Goal: Task Accomplishment & Management: Manage account settings

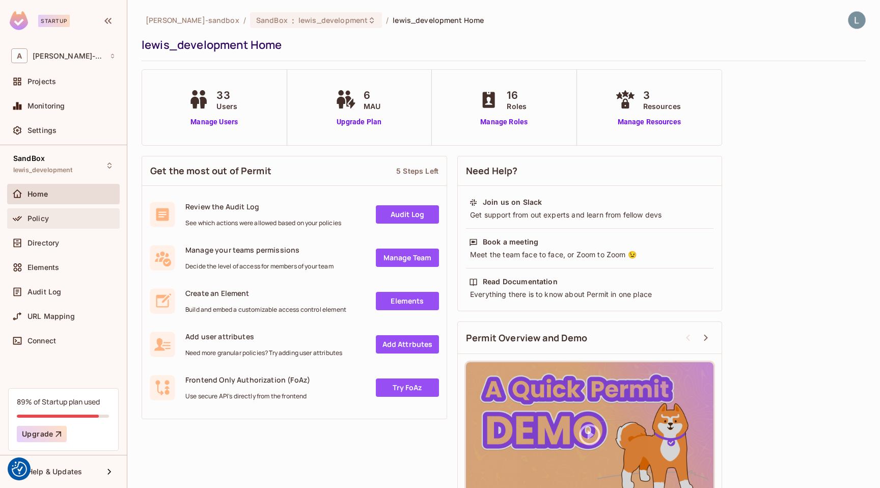
click at [43, 215] on span "Policy" at bounding box center [38, 219] width 21 height 8
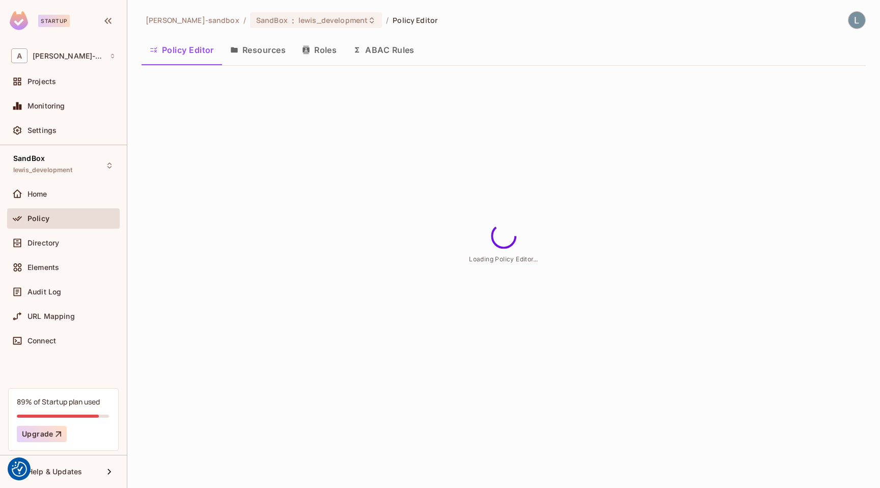
click at [380, 52] on button "ABAC Rules" at bounding box center [384, 49] width 78 height 25
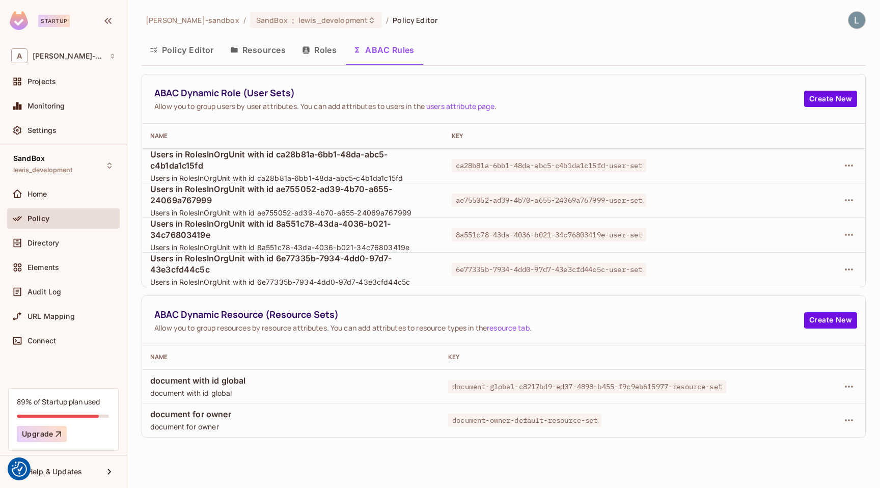
click at [182, 46] on button "Policy Editor" at bounding box center [182, 49] width 81 height 25
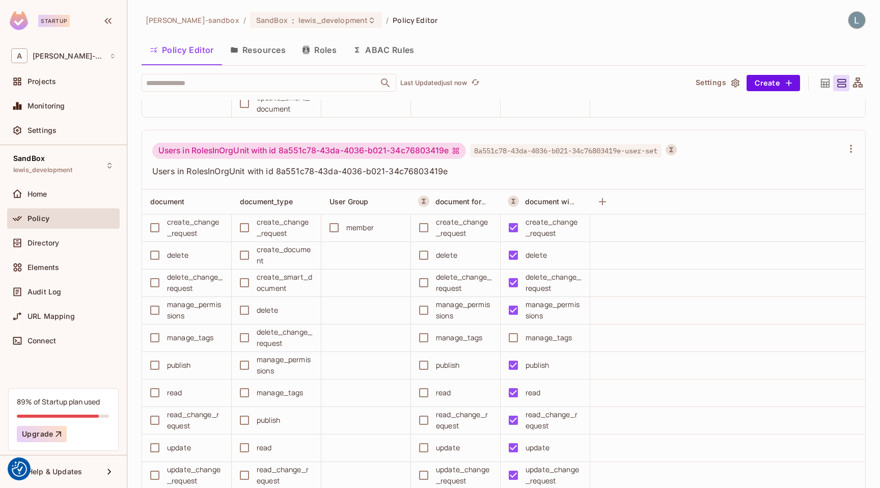
scroll to position [6616, 0]
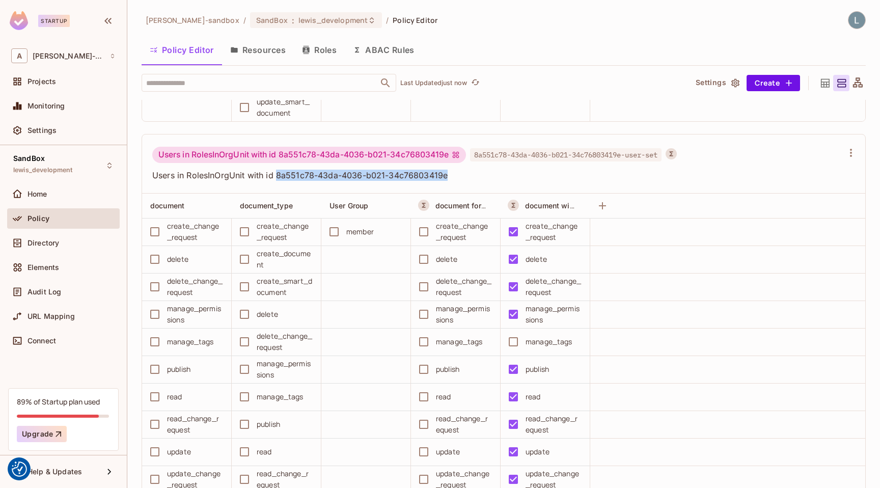
drag, startPoint x: 452, startPoint y: 177, endPoint x: 278, endPoint y: 179, distance: 174.3
click at [278, 179] on span "Users in RolesInOrgUnit with id 8a551c78-43da-4036-b021-34c76803419e" at bounding box center [497, 175] width 691 height 11
copy span "8a551c78-43da-4036-b021-34c76803419e"
click at [70, 245] on div "Directory" at bounding box center [72, 243] width 88 height 8
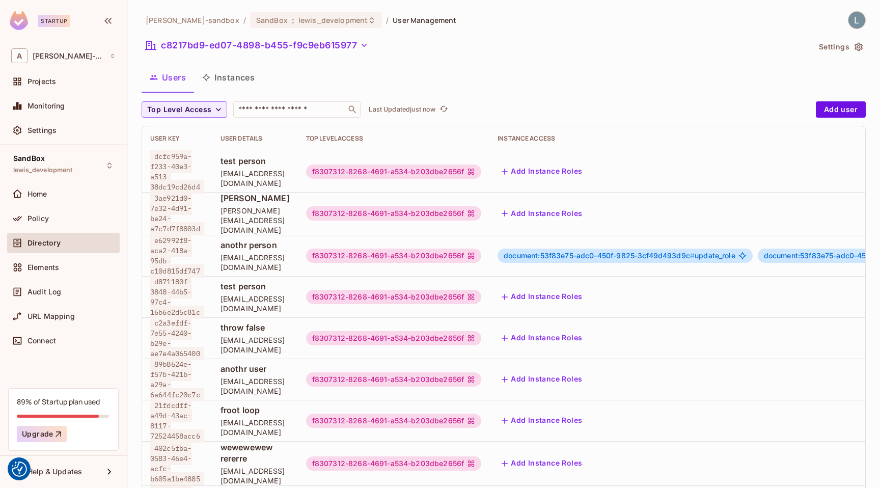
click at [228, 77] on button "Instances" at bounding box center [228, 77] width 69 height 25
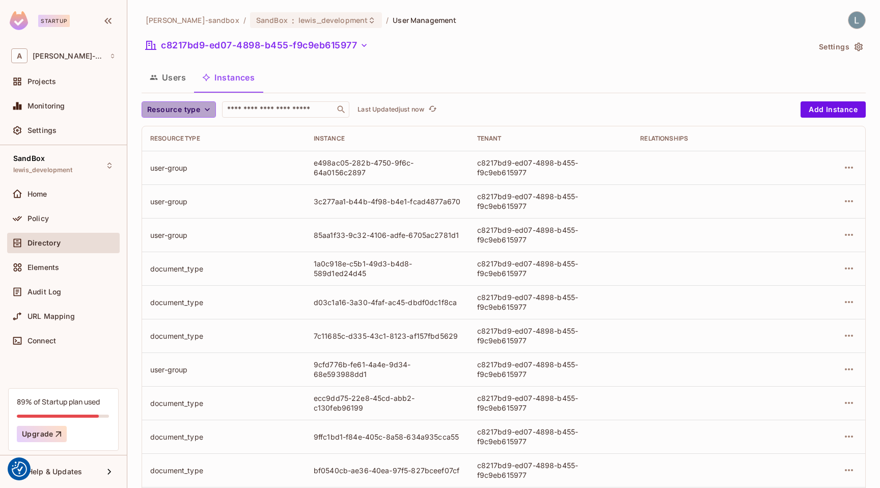
click at [188, 113] on span "Resource type" at bounding box center [173, 109] width 53 height 13
click at [183, 138] on li "document_type" at bounding box center [176, 133] width 69 height 22
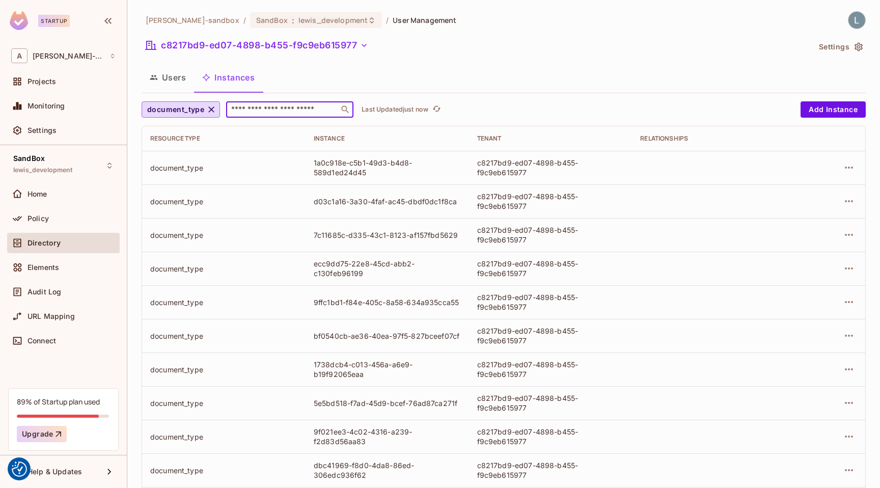
click at [263, 110] on input "text" at bounding box center [282, 109] width 107 height 10
paste input "**********"
type input "**********"
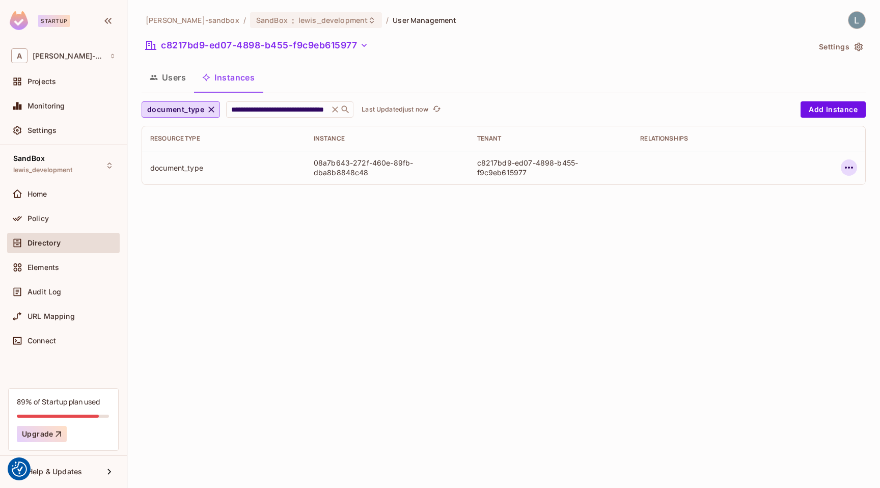
click at [847, 164] on icon "button" at bounding box center [849, 168] width 12 height 12
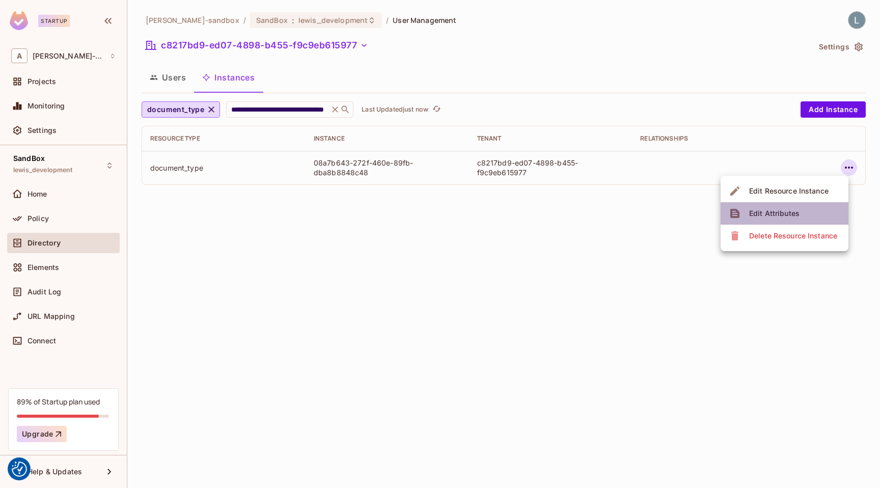
click at [783, 217] on div "Edit Attributes" at bounding box center [774, 213] width 50 height 10
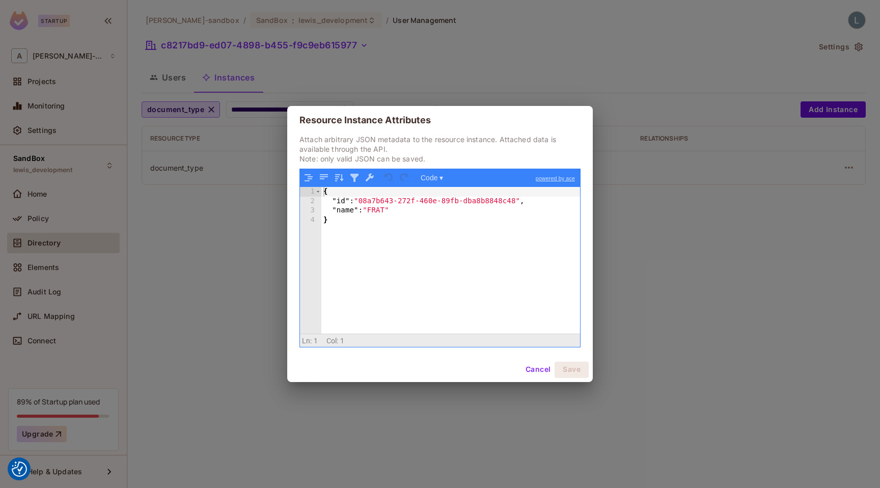
click at [271, 285] on div "Resource Instance Attributes Attach arbitrary JSON metadata to the resource ins…" at bounding box center [440, 244] width 880 height 488
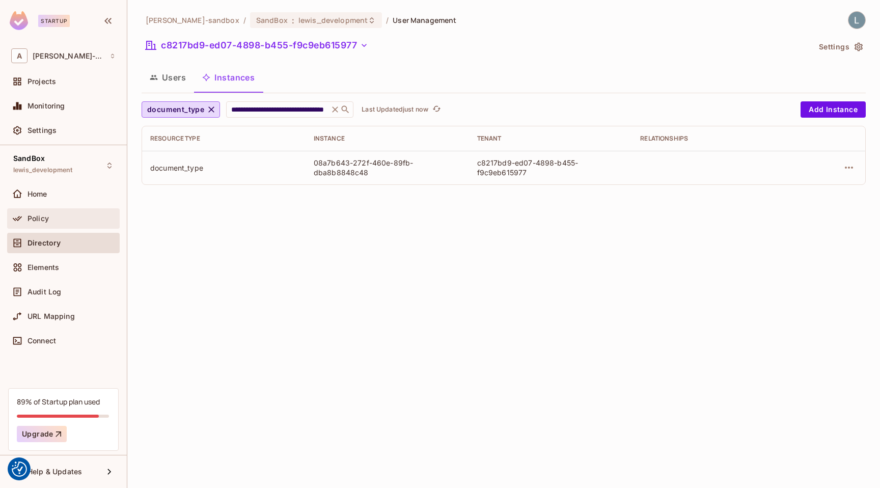
click at [42, 212] on div "Policy" at bounding box center [63, 218] width 104 height 12
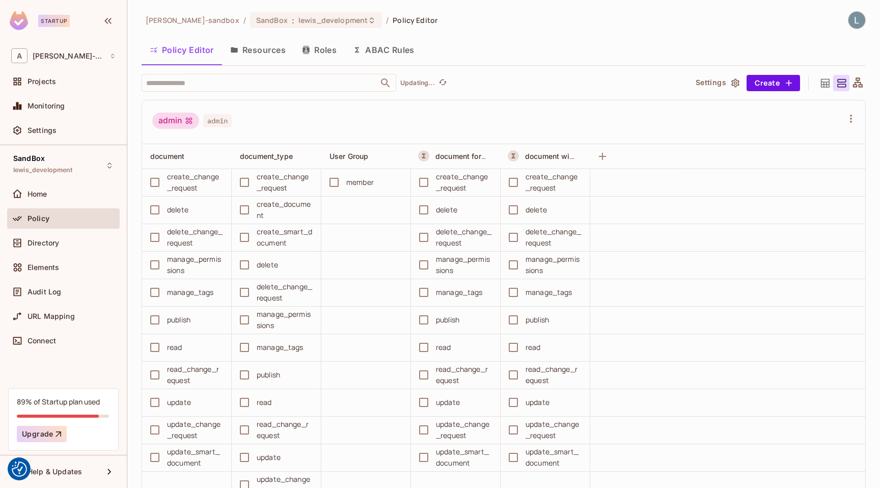
click at [366, 53] on button "ABAC Rules" at bounding box center [384, 49] width 78 height 25
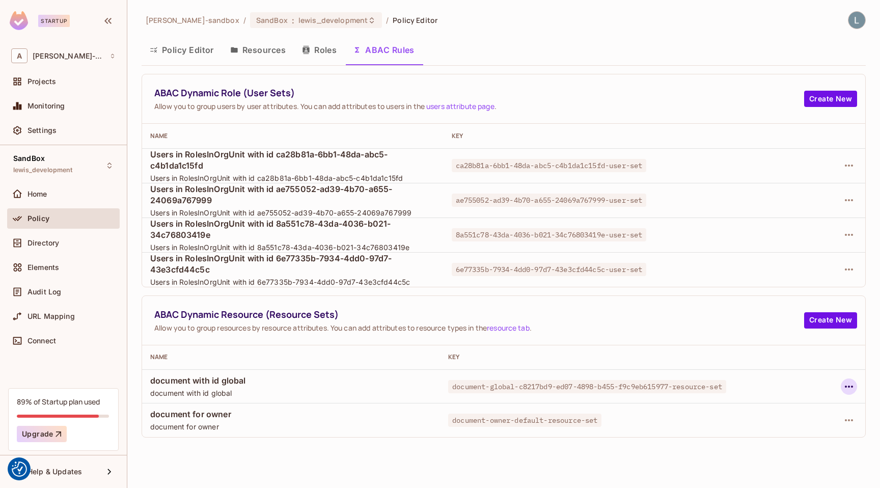
click at [851, 385] on icon "button" at bounding box center [849, 387] width 12 height 12
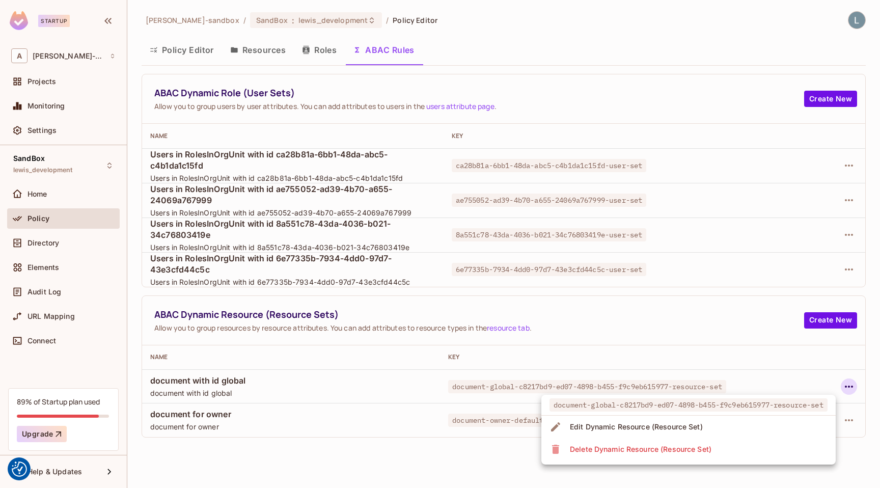
click at [689, 432] on div "Edit Dynamic Resource (Resource Set)" at bounding box center [636, 427] width 133 height 10
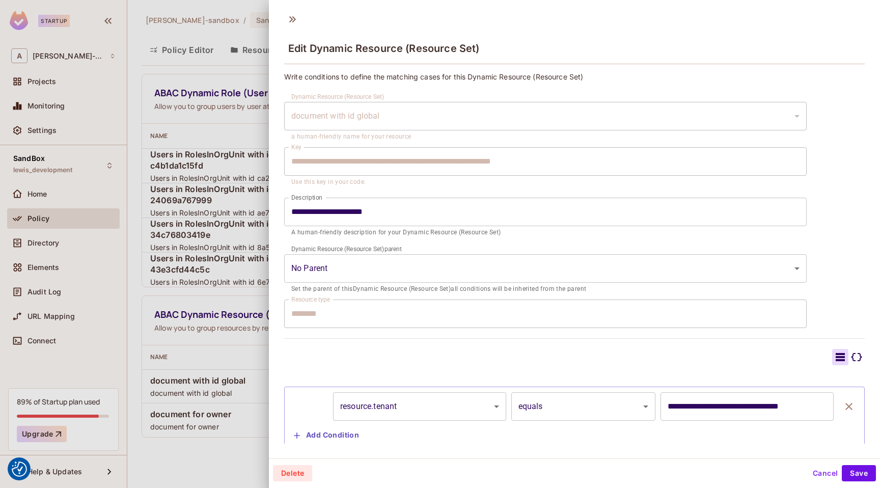
scroll to position [26, 0]
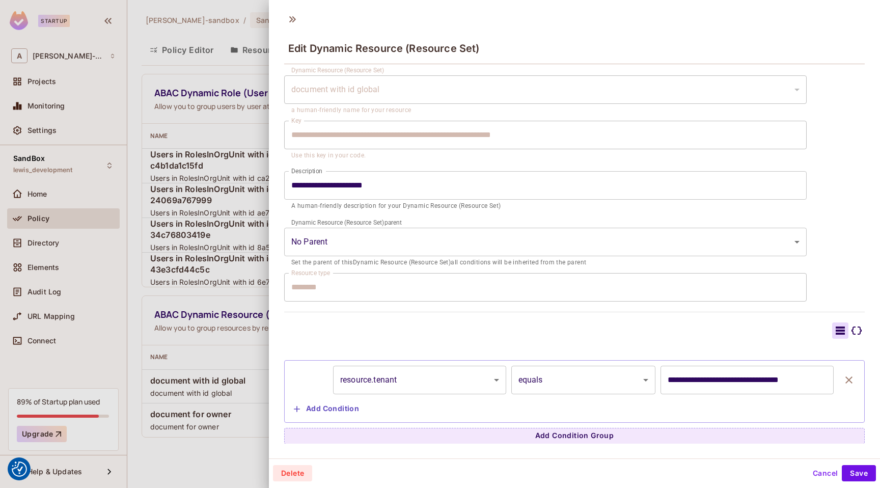
click at [260, 355] on div at bounding box center [440, 244] width 880 height 488
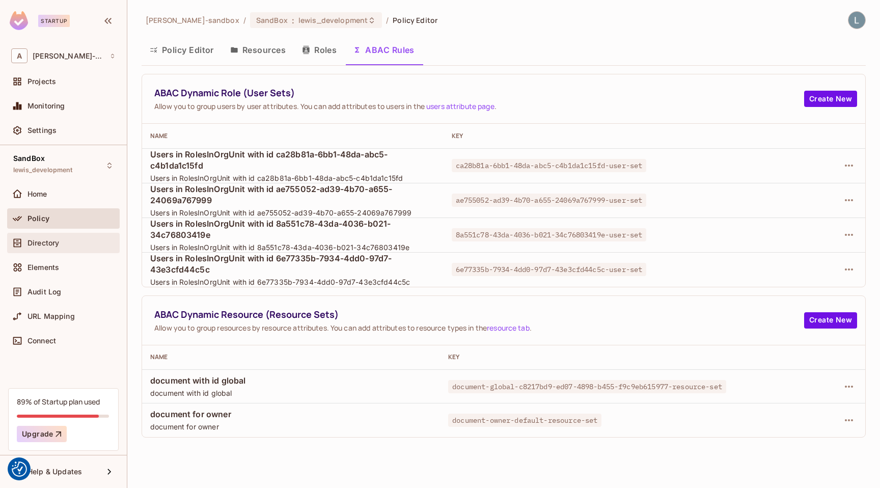
click at [48, 243] on span "Directory" at bounding box center [44, 243] width 32 height 8
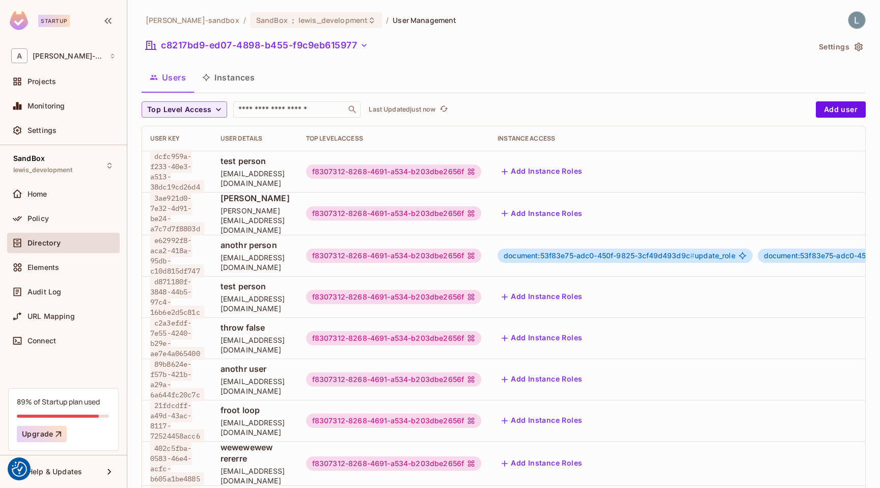
click at [235, 76] on button "Instances" at bounding box center [228, 77] width 69 height 25
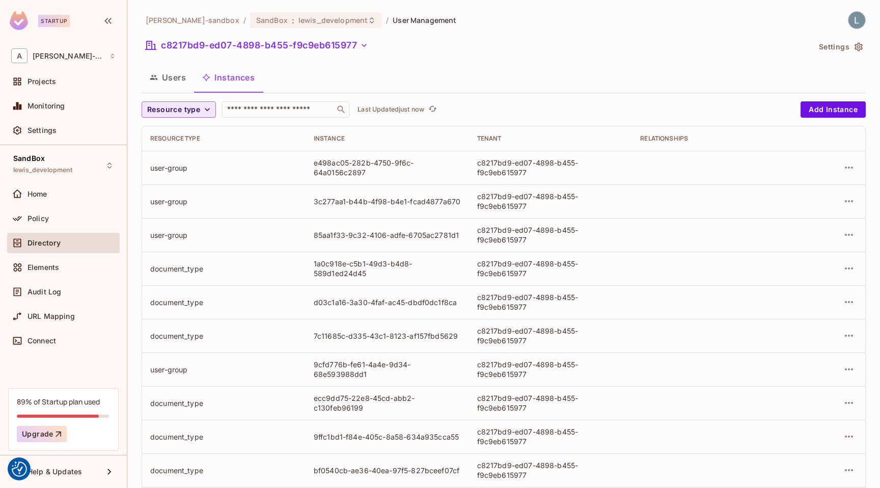
click at [175, 113] on span "Resource type" at bounding box center [173, 109] width 53 height 13
click at [179, 132] on span "document_type" at bounding box center [176, 133] width 53 height 10
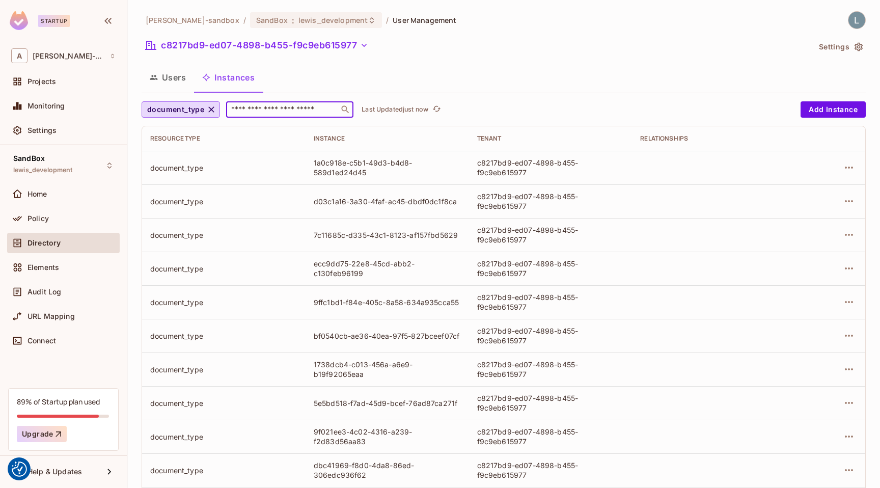
click at [263, 111] on input "text" at bounding box center [282, 109] width 107 height 10
paste input "**********"
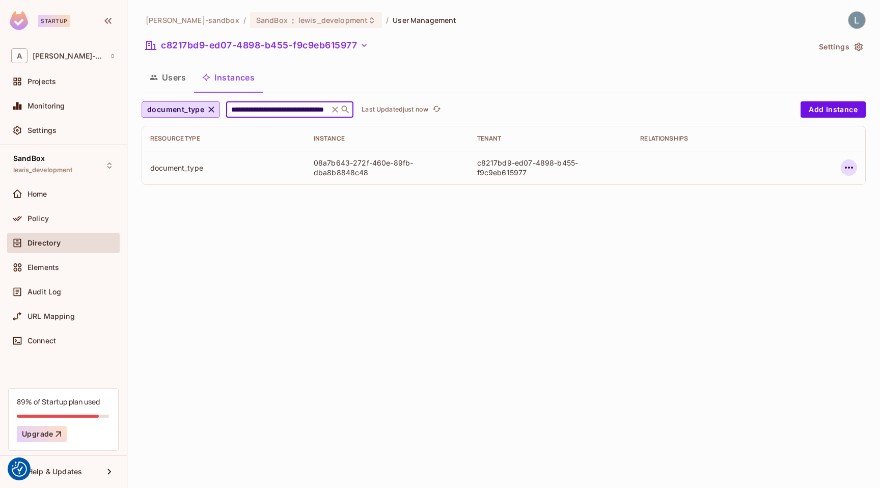
type input "**********"
click at [849, 168] on icon "button" at bounding box center [849, 168] width 8 height 2
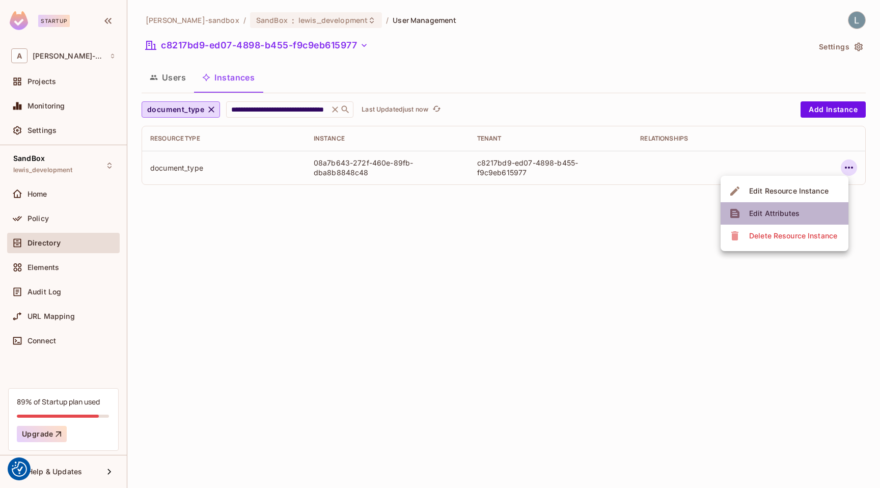
click at [747, 215] on span "Edit Attributes" at bounding box center [774, 213] width 57 height 16
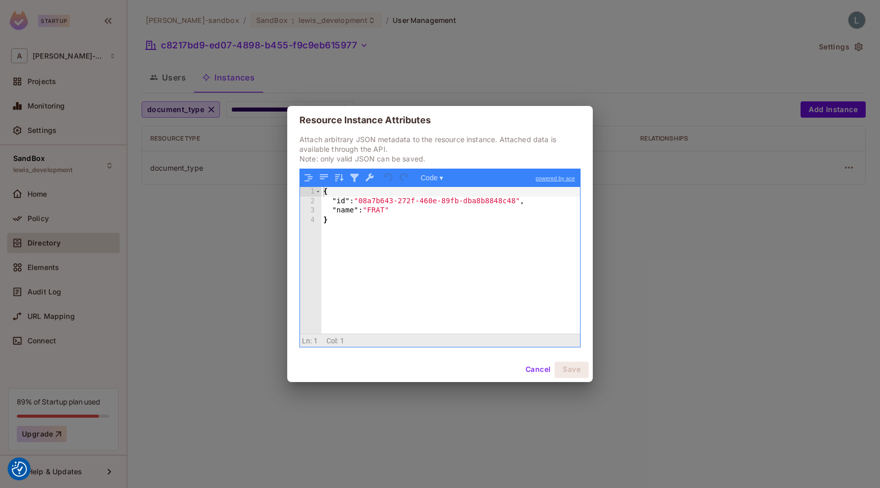
click at [229, 308] on div "Resource Instance Attributes Attach arbitrary JSON metadata to the resource ins…" at bounding box center [440, 244] width 880 height 488
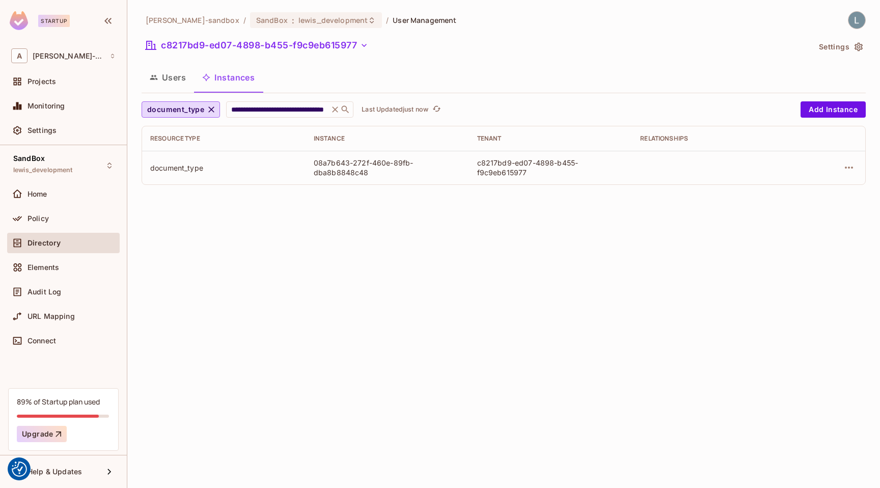
click at [232, 301] on div "**********" at bounding box center [503, 244] width 753 height 488
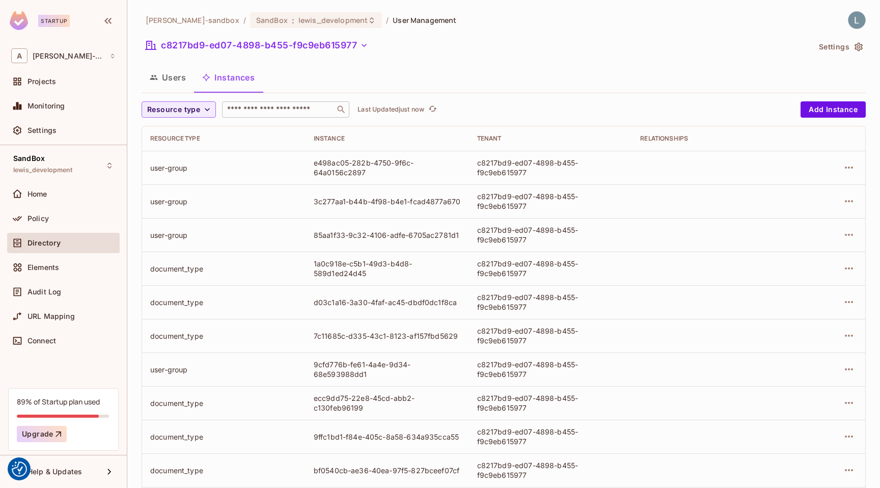
click at [280, 112] on input "text" at bounding box center [278, 109] width 107 height 10
paste input "**********"
type input "**********"
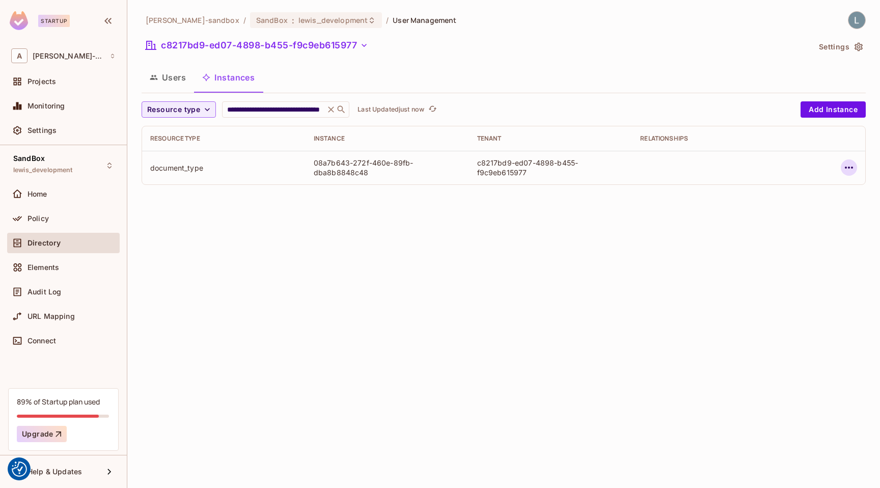
click at [848, 170] on icon "button" at bounding box center [849, 168] width 12 height 12
click at [782, 212] on div "Edit Attributes" at bounding box center [774, 213] width 50 height 10
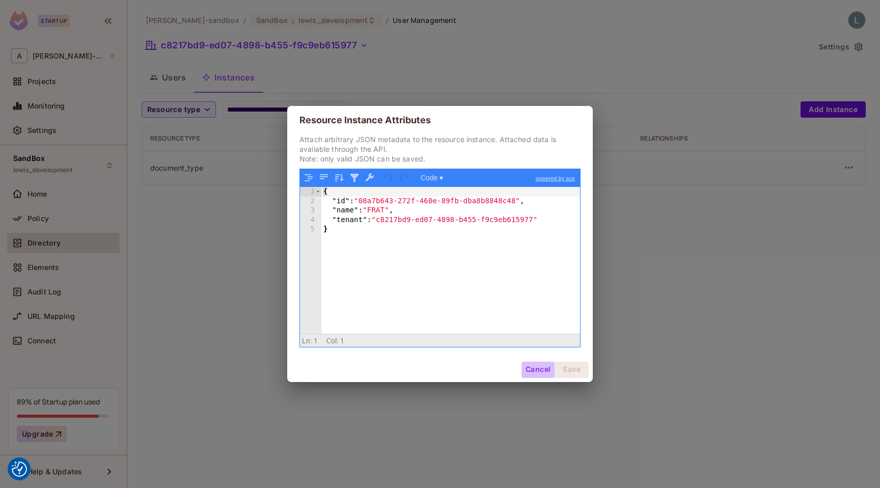
click at [538, 366] on button "Cancel" at bounding box center [538, 370] width 33 height 16
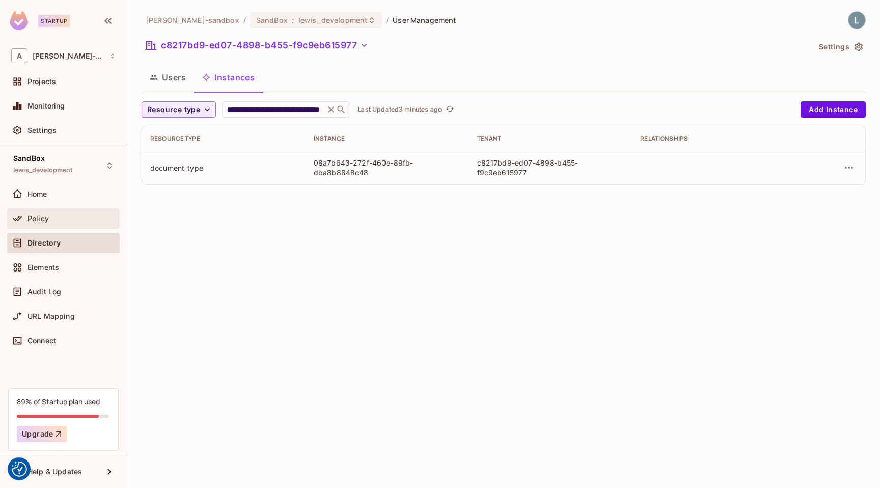
click at [59, 219] on div "Policy" at bounding box center [72, 219] width 88 height 8
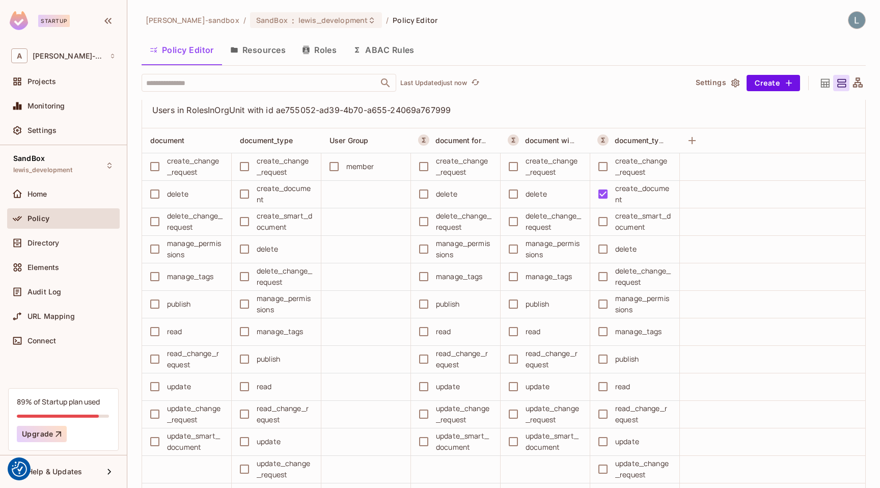
scroll to position [7122, 0]
click at [484, 84] on div "​ Last Updated just now" at bounding box center [410, 83] width 537 height 18
click at [476, 82] on p "Last Updated 1 minute ago" at bounding box center [439, 83] width 79 height 8
click at [476, 81] on icon "refresh" at bounding box center [475, 82] width 9 height 9
drag, startPoint x: 458, startPoint y: 111, endPoint x: 278, endPoint y: 108, distance: 179.9
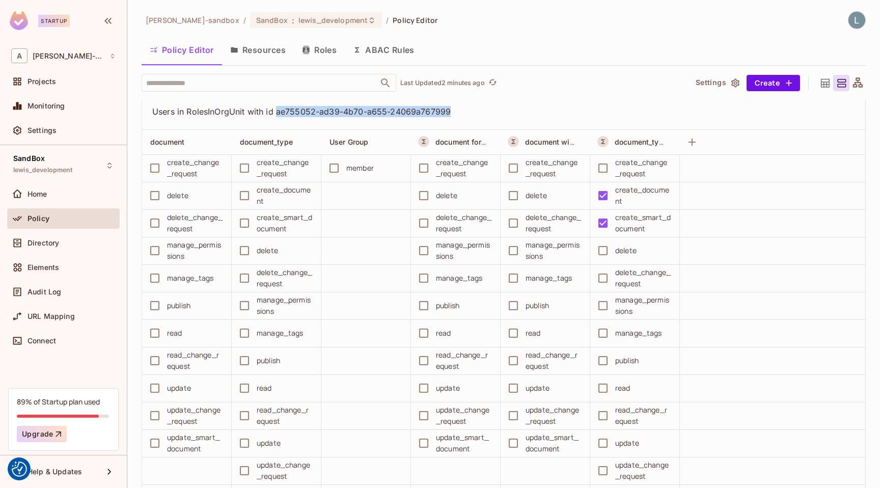
click at [278, 108] on span "Users in RolesInOrgUnit with id ae755052-ad39-4b70-a655-24069a767999" at bounding box center [497, 111] width 691 height 11
copy span "ae755052-ad39-4b70-a655-24069a767999"
click at [69, 242] on div "Directory" at bounding box center [72, 243] width 88 height 8
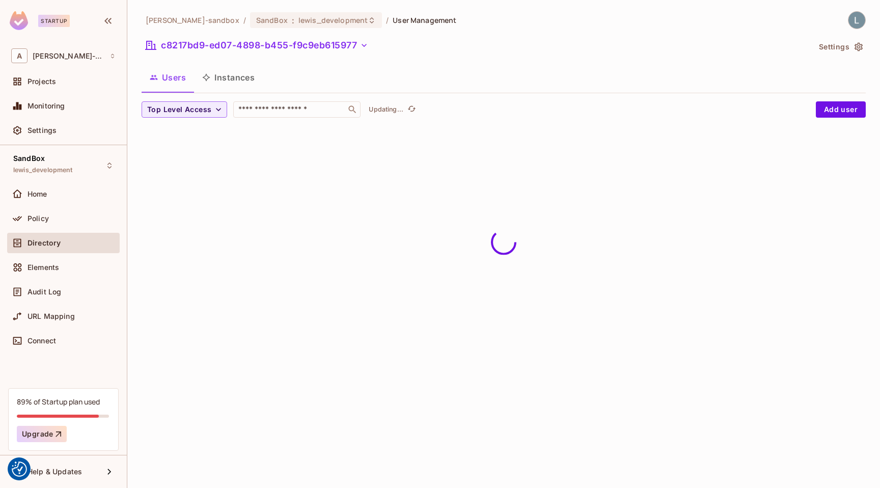
click at [224, 79] on button "Instances" at bounding box center [228, 77] width 69 height 25
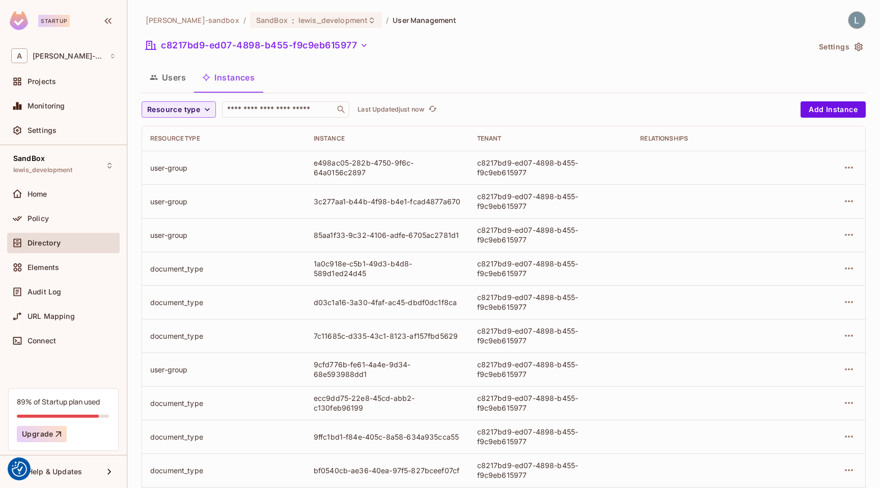
click at [164, 84] on button "Users" at bounding box center [168, 77] width 52 height 25
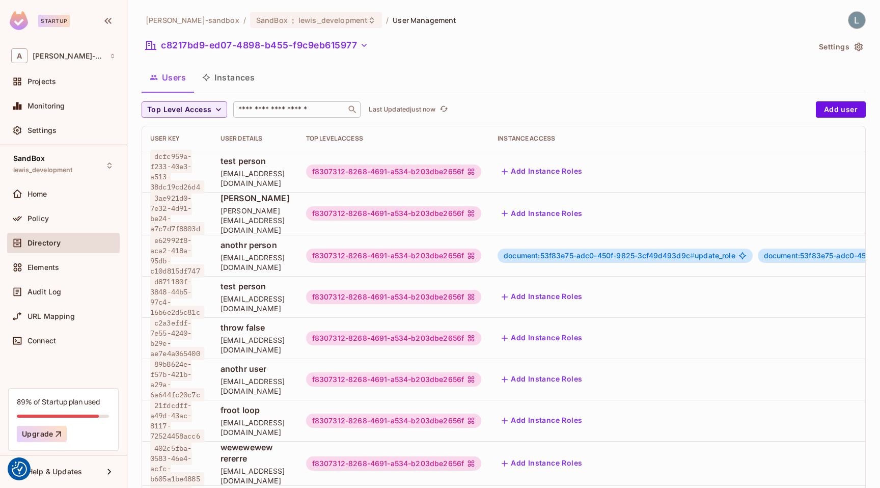
click at [292, 112] on input "text" at bounding box center [289, 109] width 107 height 10
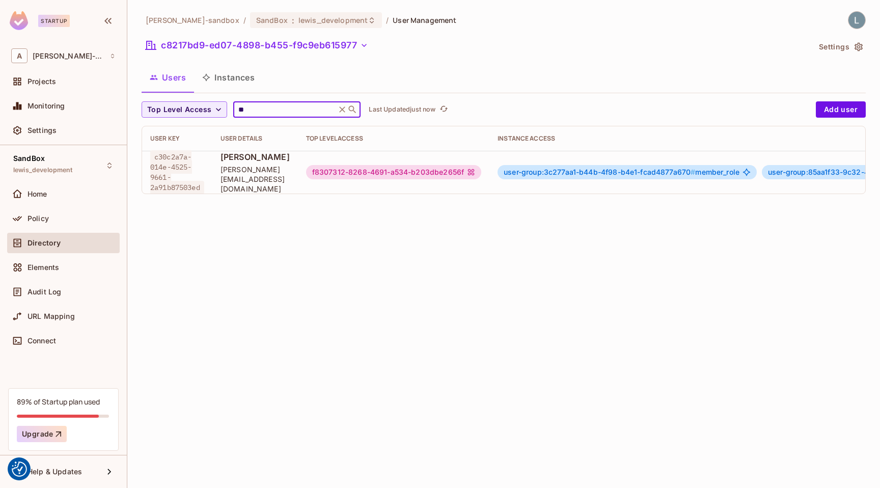
type input "**"
click at [481, 176] on div "f8307312-8268-4691-a534-b203dbe2656f" at bounding box center [393, 172] width 175 height 14
click at [554, 173] on span "user-group:3c277aa1-b44b-4f98-b4e1-fcad4877a670 #" at bounding box center [600, 172] width 192 height 9
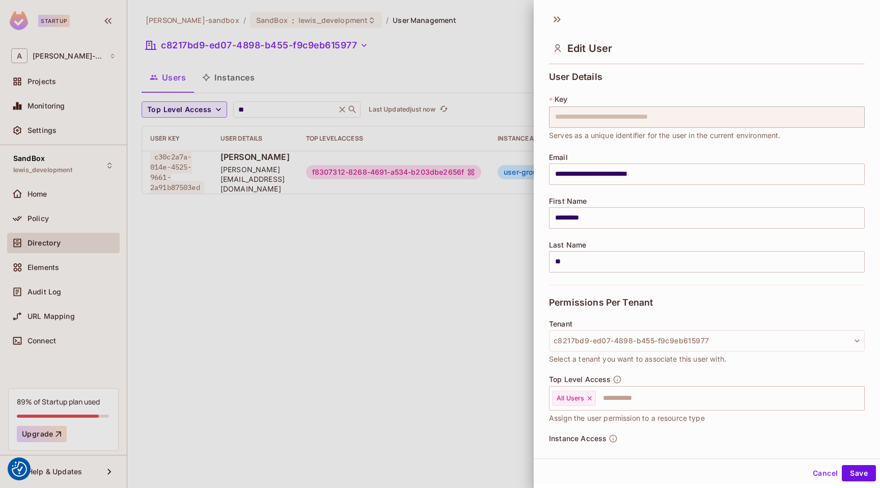
click at [433, 278] on div at bounding box center [440, 244] width 880 height 488
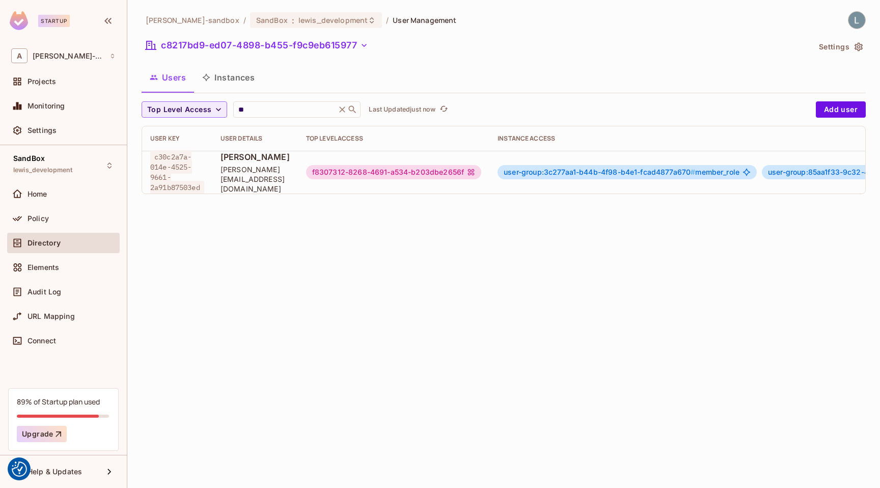
scroll to position [0, 255]
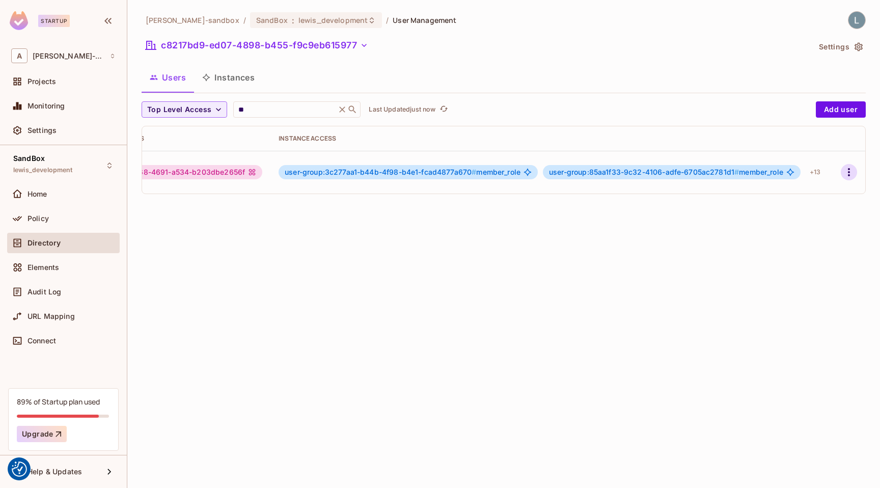
click at [851, 172] on icon "button" at bounding box center [849, 172] width 12 height 12
click at [818, 219] on div "Edit Attributes" at bounding box center [814, 216] width 50 height 10
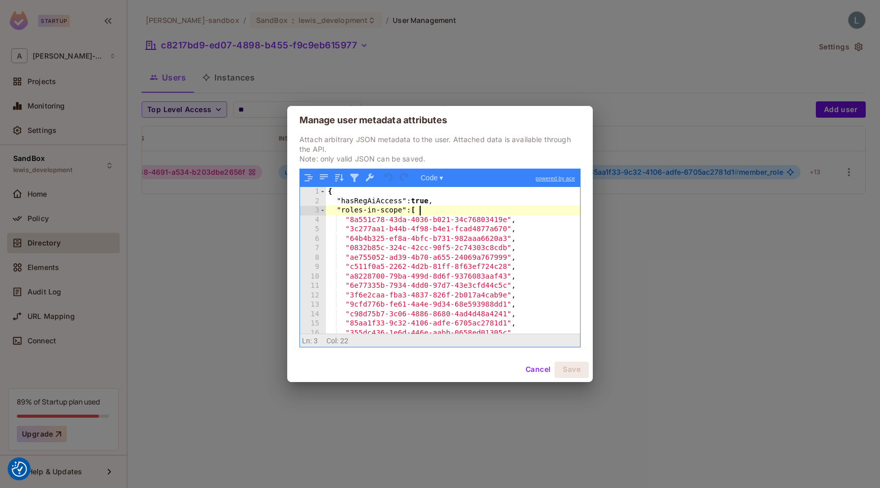
click at [443, 215] on div "{ "hasRegAiAccess" : true , "roles-in-scope" : [ "8a551c78-43da-4036-b021-34c76…" at bounding box center [453, 269] width 254 height 165
click at [665, 87] on div "Manage user metadata attributes Attach arbitrary JSON metadata to the user. Att…" at bounding box center [440, 244] width 880 height 488
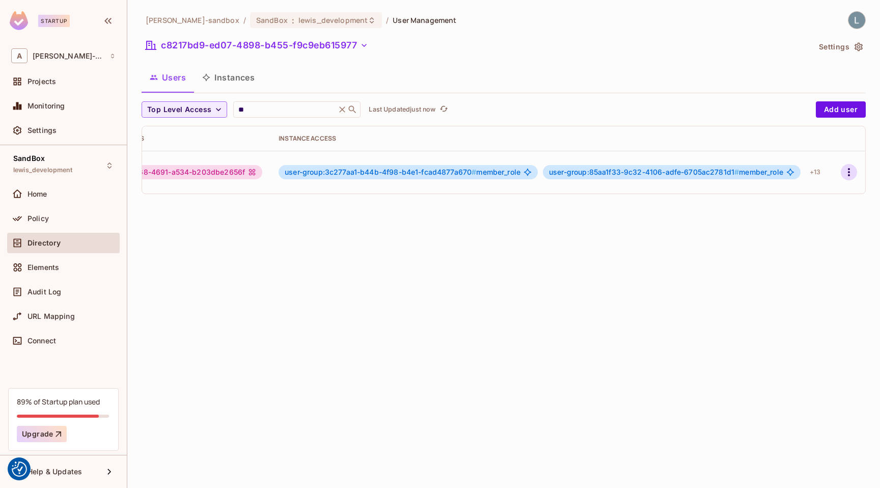
click at [850, 170] on icon "button" at bounding box center [849, 172] width 12 height 12
click at [811, 221] on div "Edit Attributes" at bounding box center [814, 216] width 50 height 10
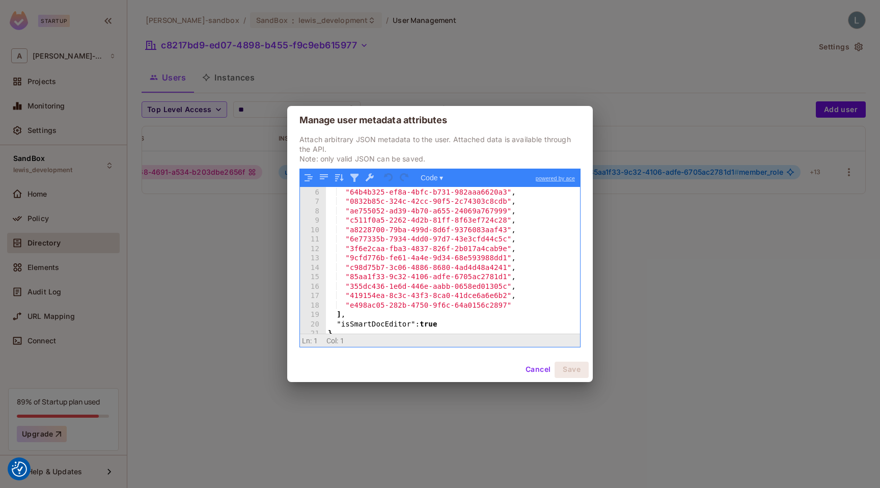
scroll to position [0, 0]
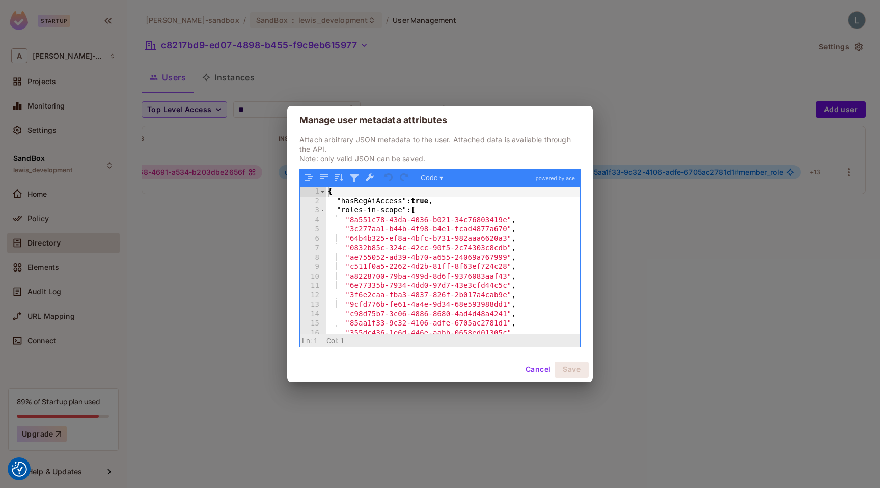
click at [256, 172] on div "Manage user metadata attributes Attach arbitrary JSON metadata to the user. Att…" at bounding box center [440, 244] width 880 height 488
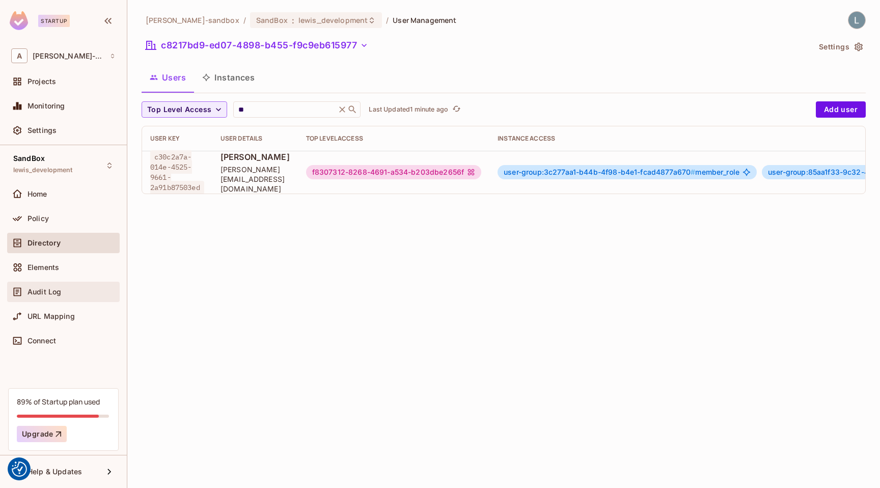
click at [60, 289] on span "Audit Log" at bounding box center [45, 292] width 34 height 8
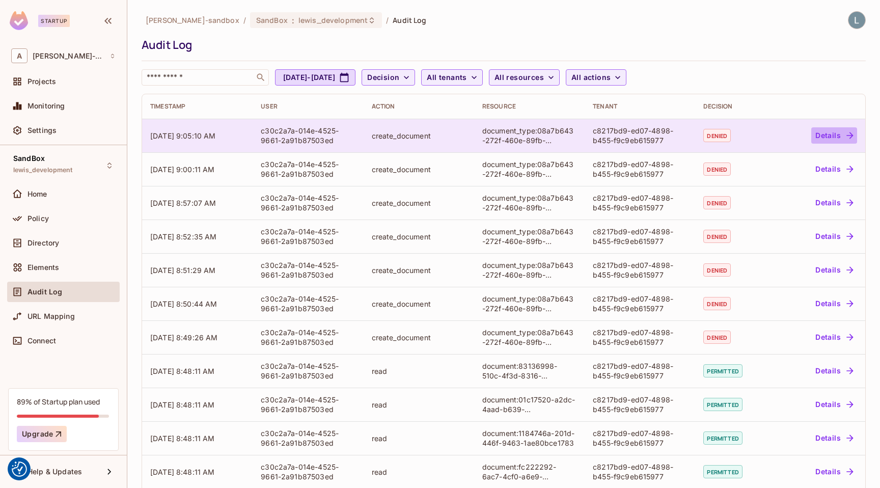
click at [829, 135] on button "Details" at bounding box center [835, 135] width 46 height 16
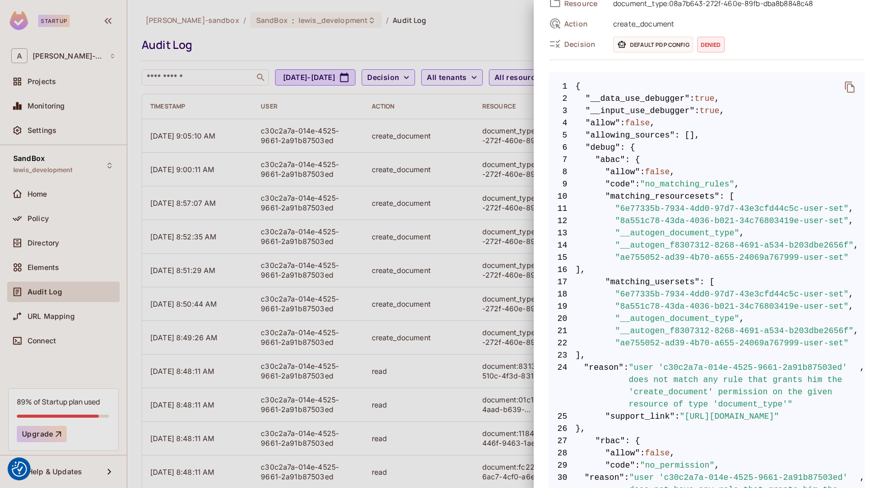
click at [430, 353] on div at bounding box center [440, 244] width 880 height 488
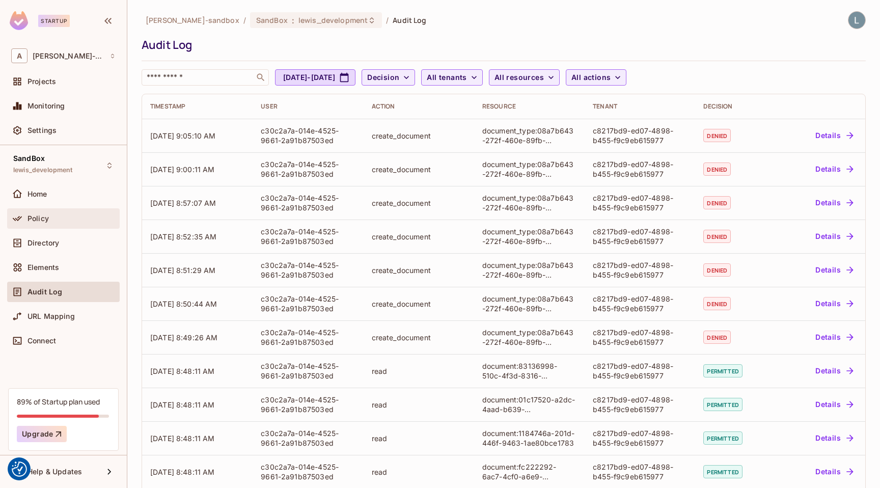
click at [70, 216] on div "Policy" at bounding box center [72, 219] width 88 height 8
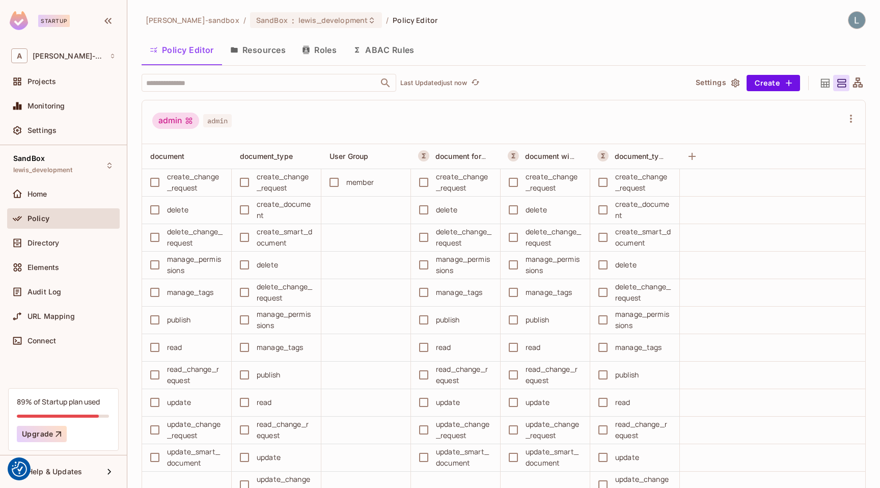
click at [383, 48] on button "ABAC Rules" at bounding box center [384, 49] width 78 height 25
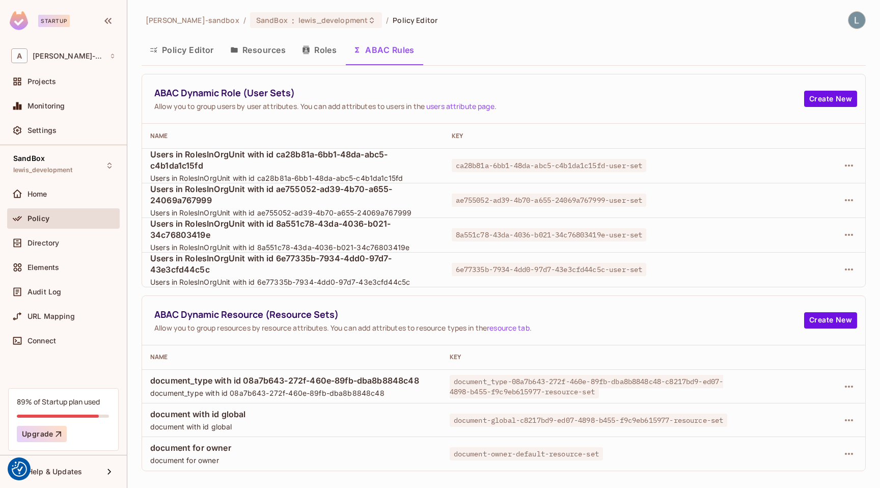
click at [412, 86] on div "ABAC Dynamic Role (User Sets) Allow you to group users by user attributes. You …" at bounding box center [504, 98] width 724 height 49
click at [845, 199] on icon "button" at bounding box center [849, 200] width 12 height 12
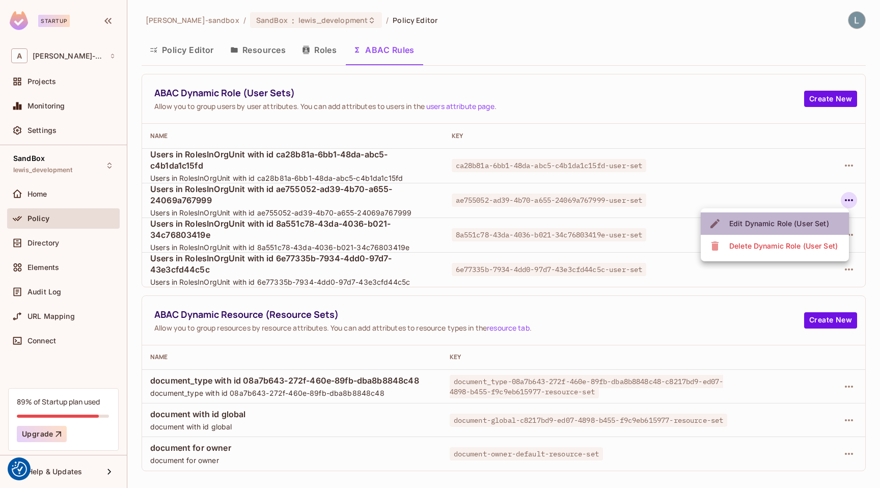
click at [803, 226] on div "Edit Dynamic Role (User Set)" at bounding box center [780, 224] width 100 height 10
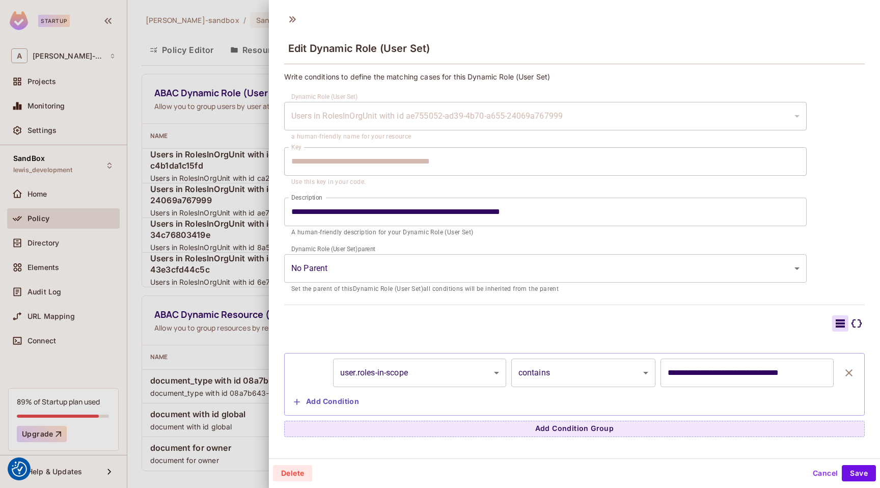
scroll to position [2, 0]
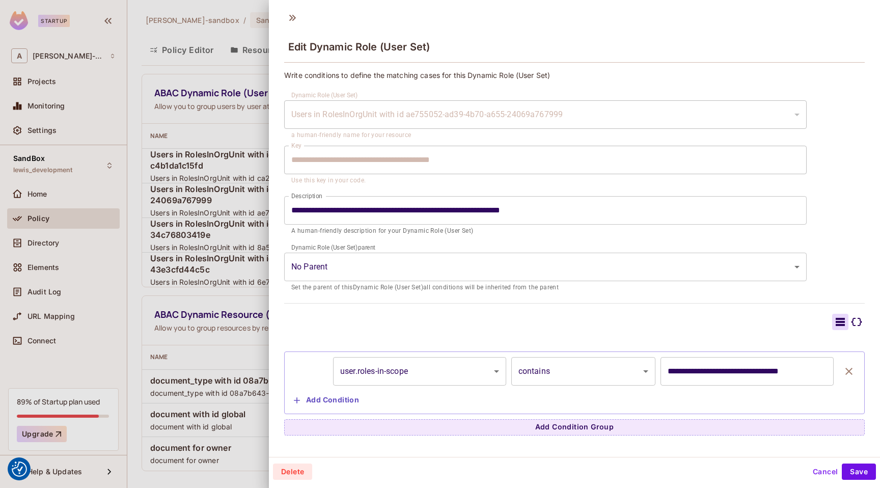
click at [231, 353] on div at bounding box center [440, 244] width 880 height 488
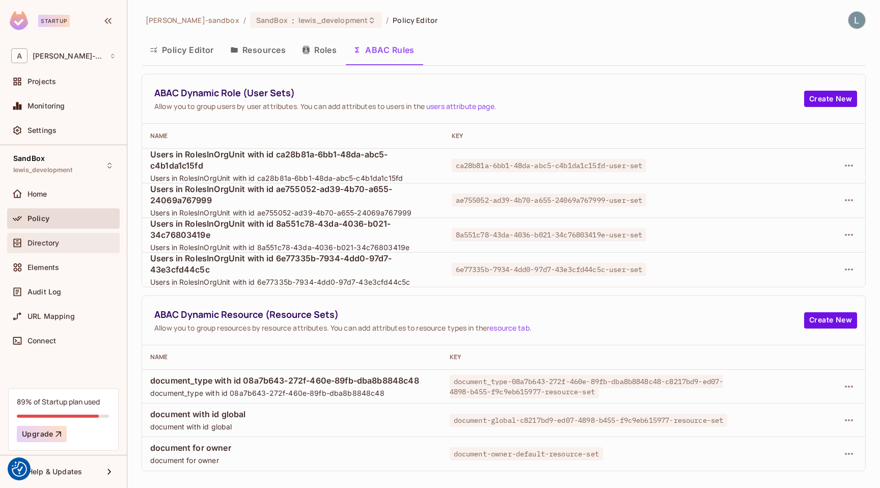
click at [60, 239] on div "Directory" at bounding box center [72, 243] width 88 height 8
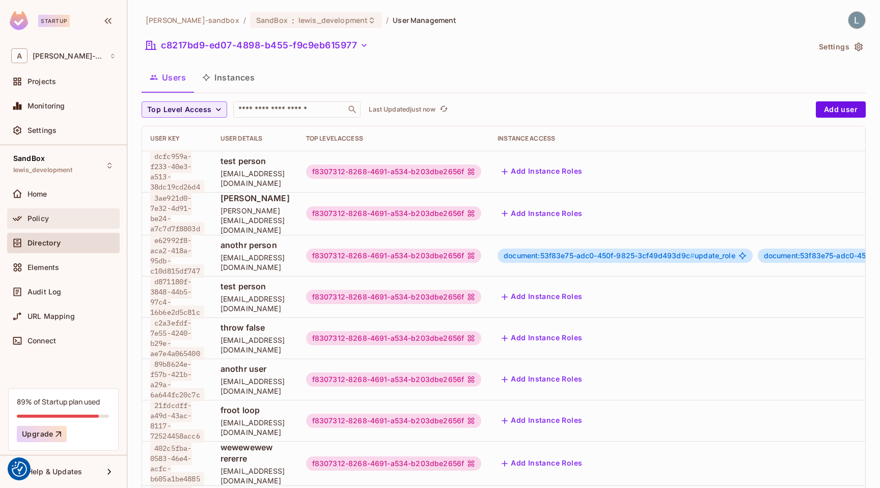
click at [60, 220] on div "Policy" at bounding box center [72, 219] width 88 height 8
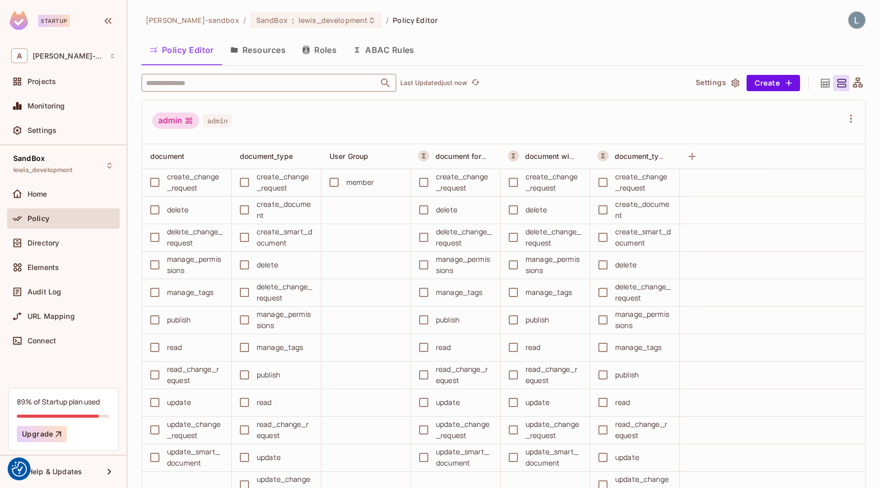
click at [303, 84] on input "text" at bounding box center [260, 83] width 233 height 18
paste input "**********"
type input "**********"
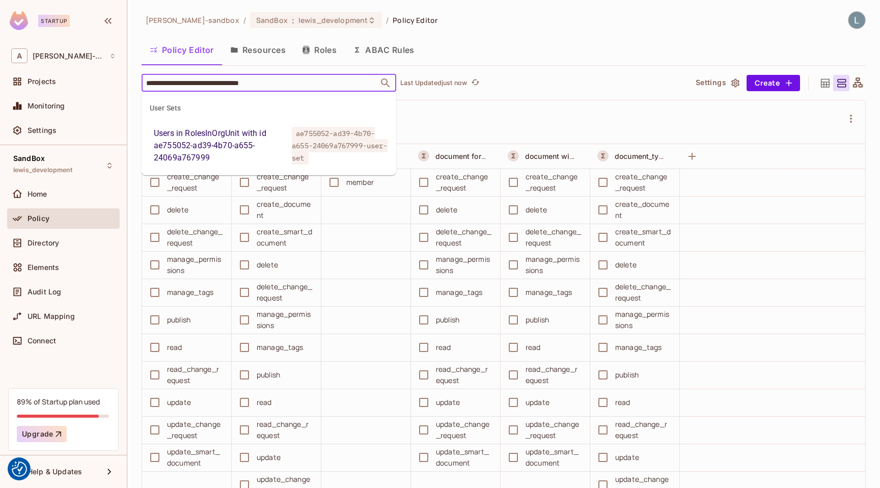
click at [242, 147] on div "Users in RolesInOrgUnit with id ae755052-ad39-4b70-a655-24069a767999" at bounding box center [221, 145] width 134 height 37
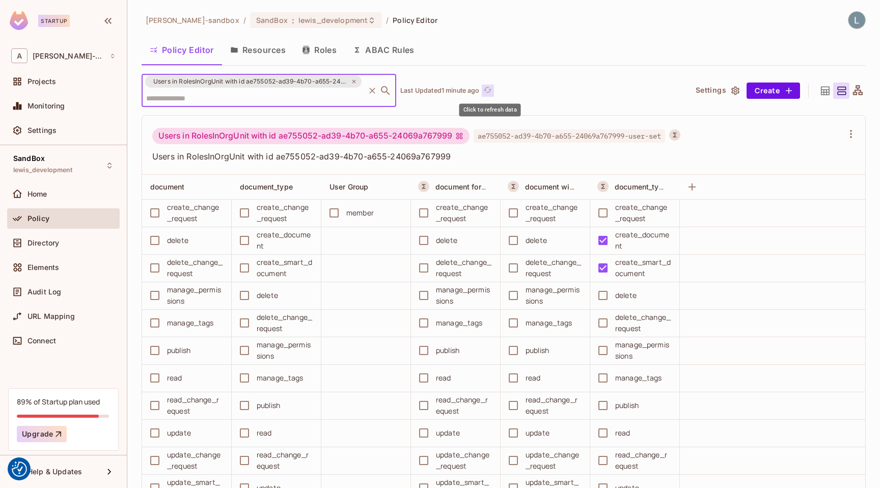
click at [492, 93] on icon "refresh" at bounding box center [488, 90] width 9 height 9
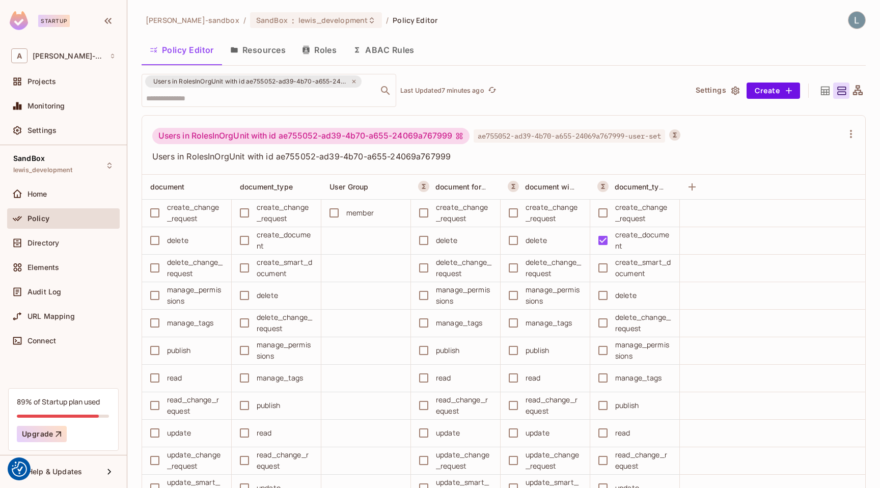
click at [396, 50] on button "ABAC Rules" at bounding box center [384, 49] width 78 height 25
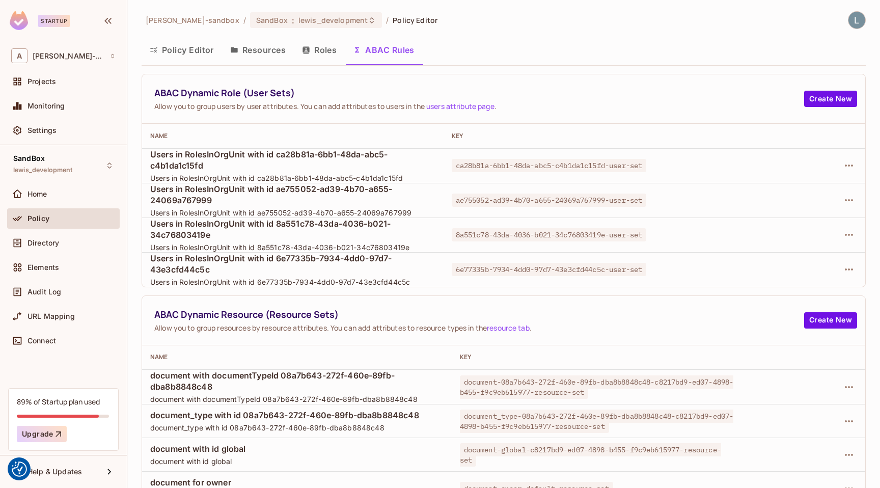
scroll to position [17, 0]
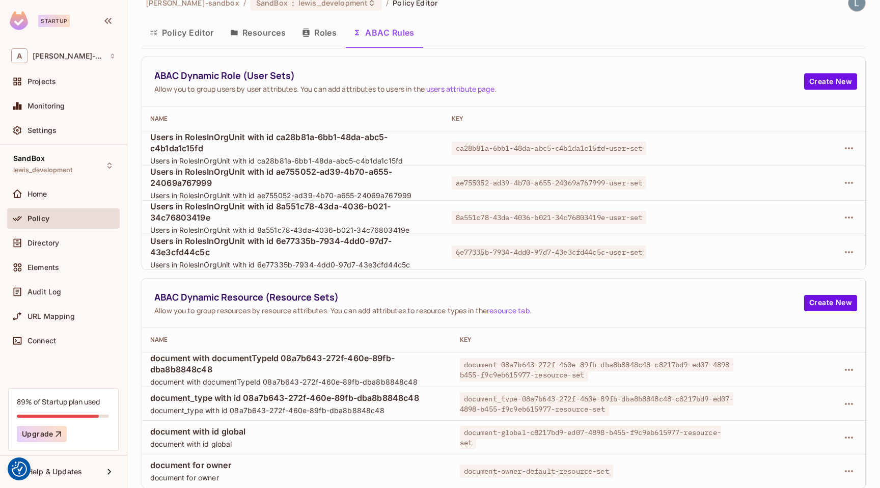
click at [186, 35] on button "Policy Editor" at bounding box center [182, 32] width 81 height 25
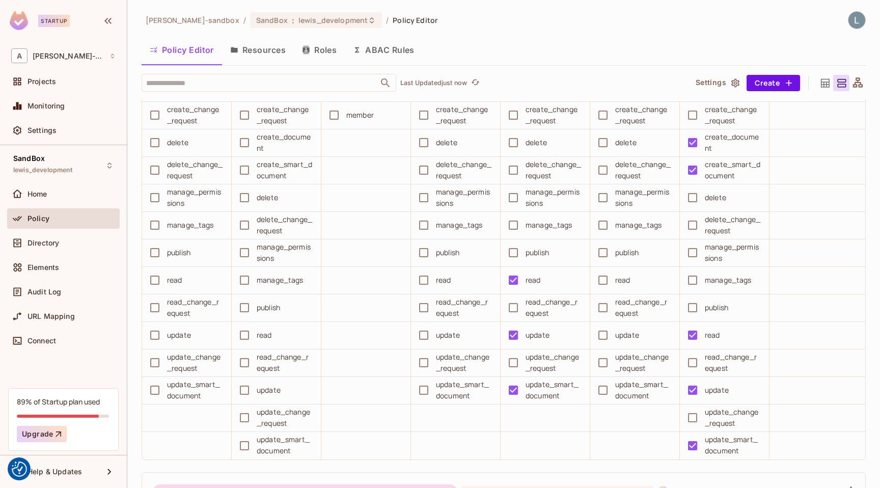
scroll to position [7046, 0]
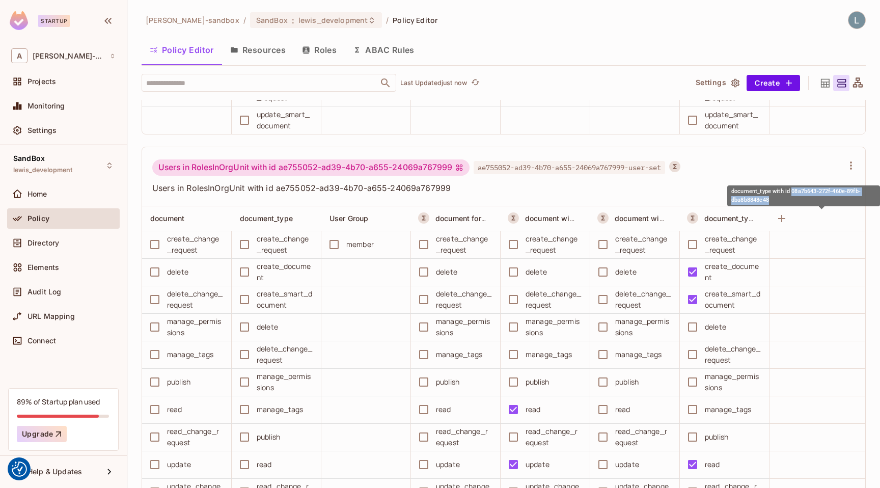
drag, startPoint x: 781, startPoint y: 198, endPoint x: 792, endPoint y: 191, distance: 12.9
click at [792, 191] on div "document_type with id 08a7b643-272f-460e-89fb-dba8b8848c48" at bounding box center [804, 195] width 153 height 21
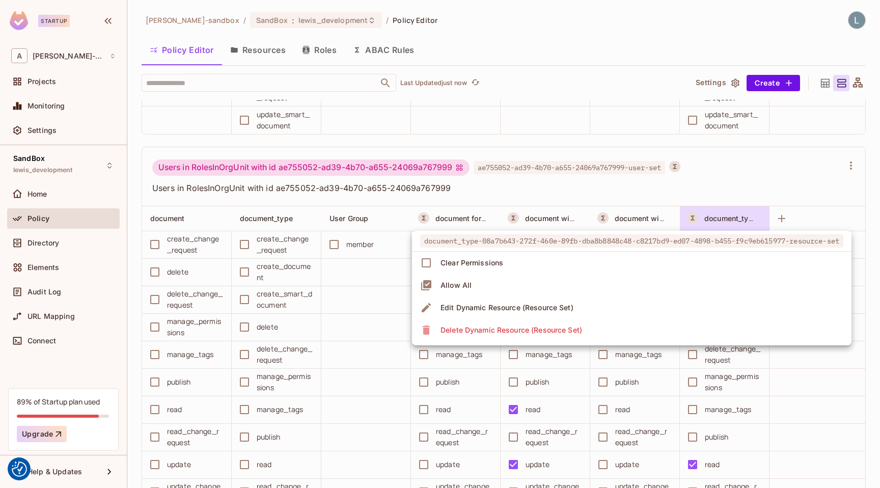
click at [668, 243] on span "document_type-08a7b643-272f-460e-89fb-dba8b8848c48-c8217bd9-ed07-4898-b455-f9c9…" at bounding box center [631, 240] width 423 height 13
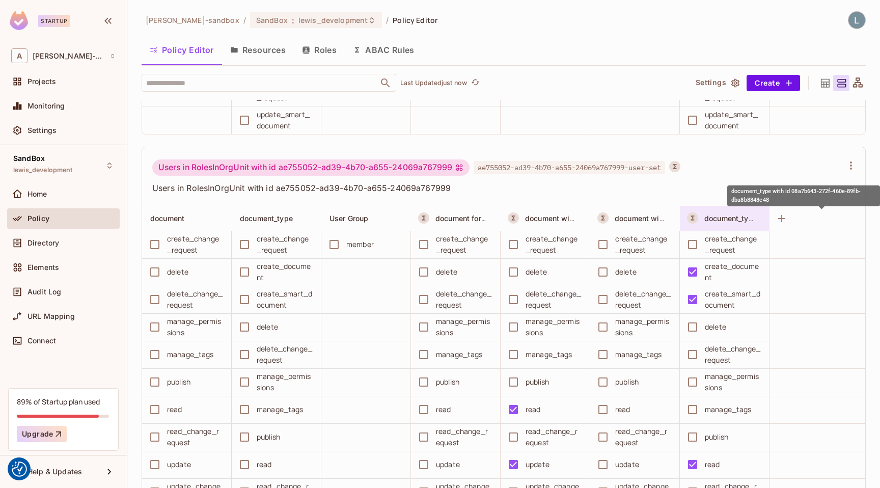
click at [733, 219] on span "document_type with id 08a7b643-272f-460e-89fb-dba8b8848c48" at bounding box center [823, 218] width 236 height 10
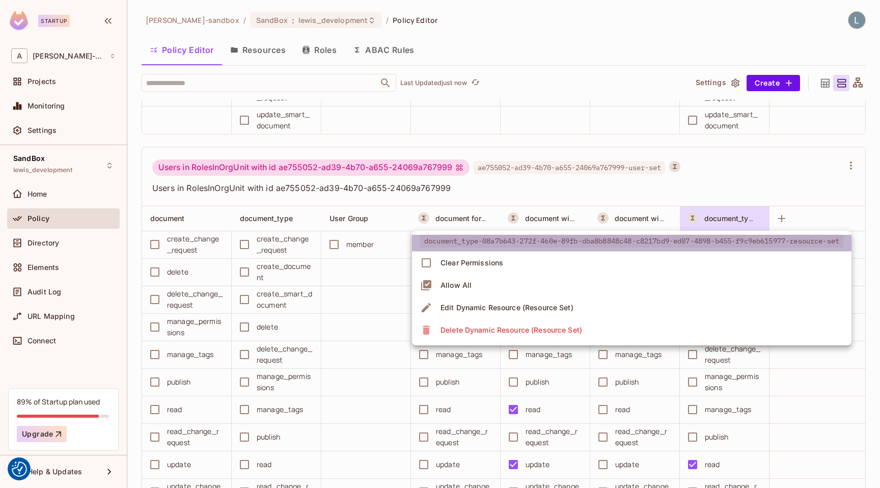
drag, startPoint x: 486, startPoint y: 242, endPoint x: 550, endPoint y: 242, distance: 63.7
click at [550, 242] on span "document_type-08a7b643-272f-460e-89fb-dba8b8848c48-c8217bd9-ed07-4898-b455-f9c9…" at bounding box center [631, 240] width 423 height 13
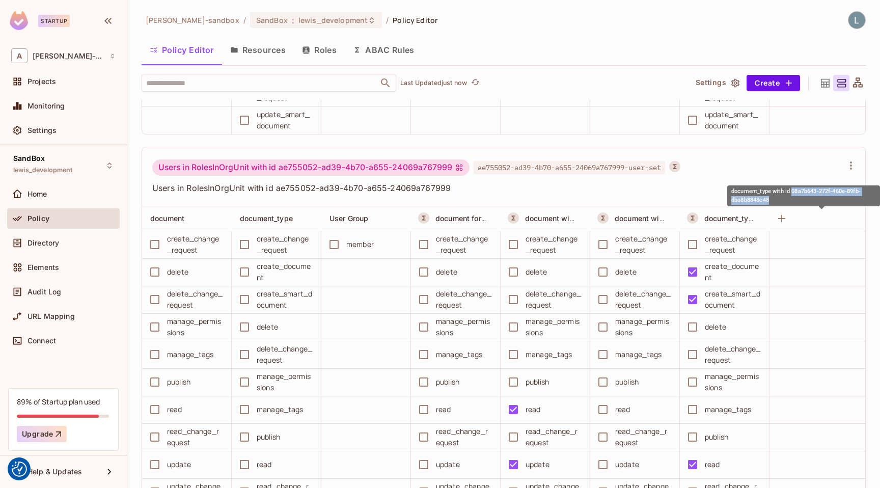
copy span "08a7b643-272f-460e-89fb-dba8b8848c48"
drag, startPoint x: 780, startPoint y: 204, endPoint x: 792, endPoint y: 192, distance: 17.3
click at [792, 192] on div "document_type with id 08a7b643-272f-460e-89fb-dba8b8848c48" at bounding box center [804, 195] width 153 height 21
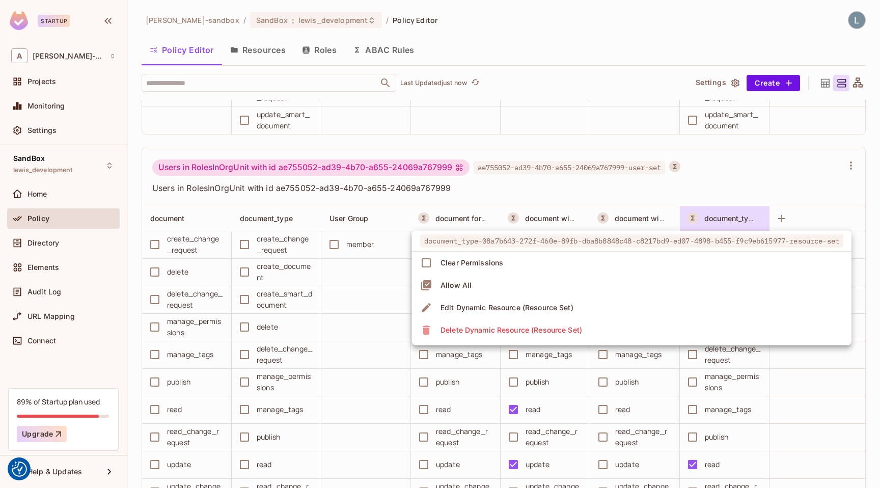
click at [669, 184] on div at bounding box center [440, 244] width 880 height 488
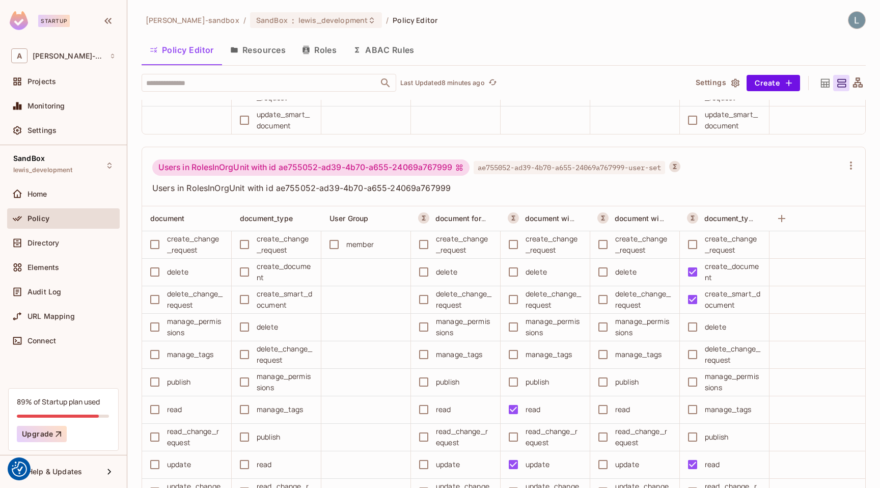
click at [397, 53] on button "ABAC Rules" at bounding box center [384, 49] width 78 height 25
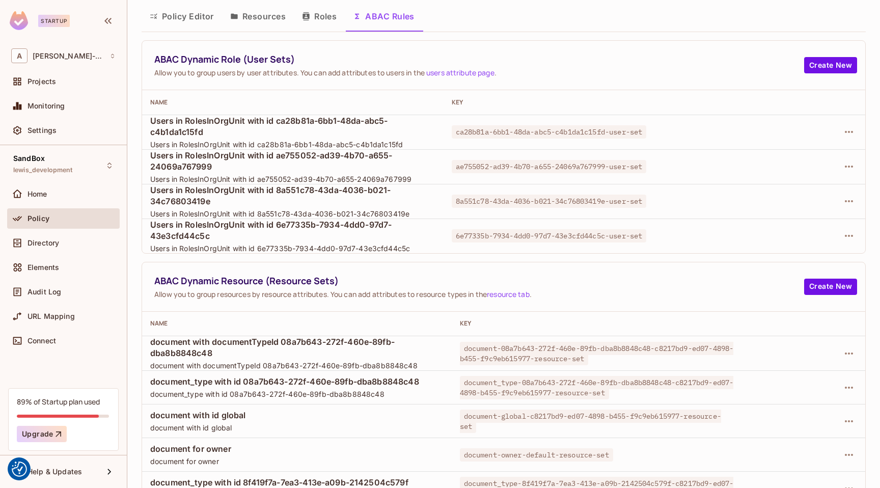
scroll to position [51, 0]
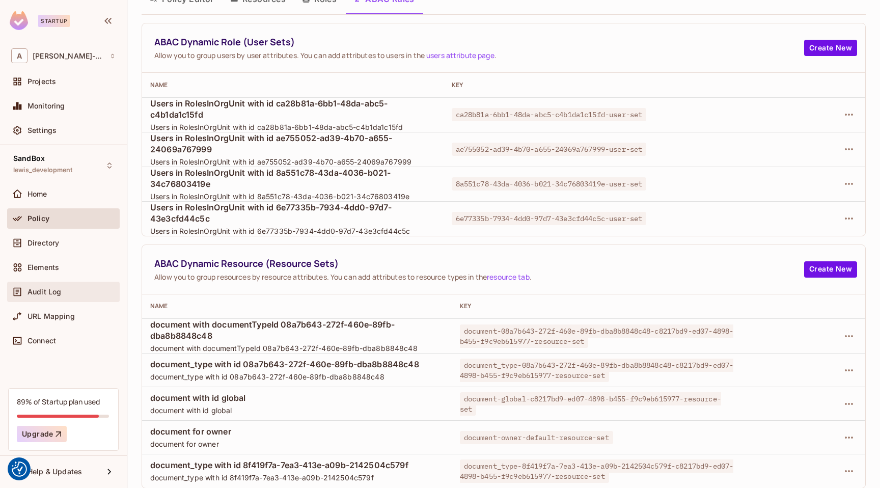
click at [47, 295] on span "Audit Log" at bounding box center [45, 292] width 34 height 8
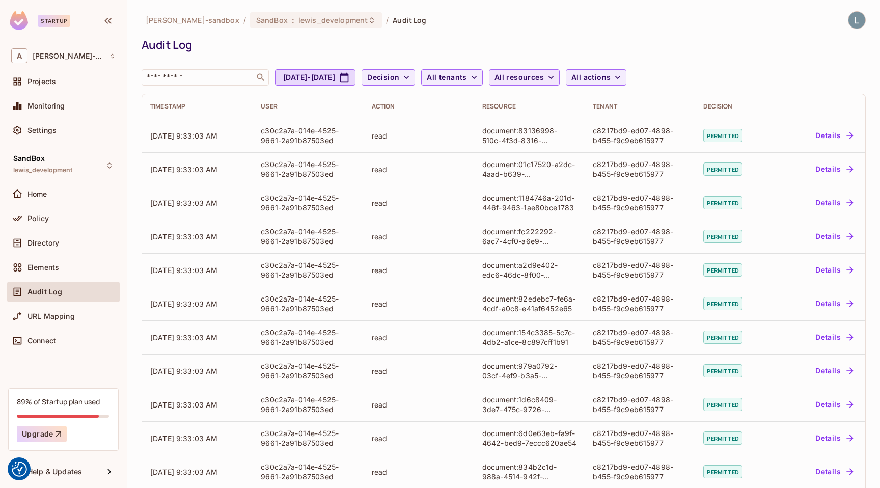
click at [544, 80] on span "All resources" at bounding box center [519, 77] width 49 height 13
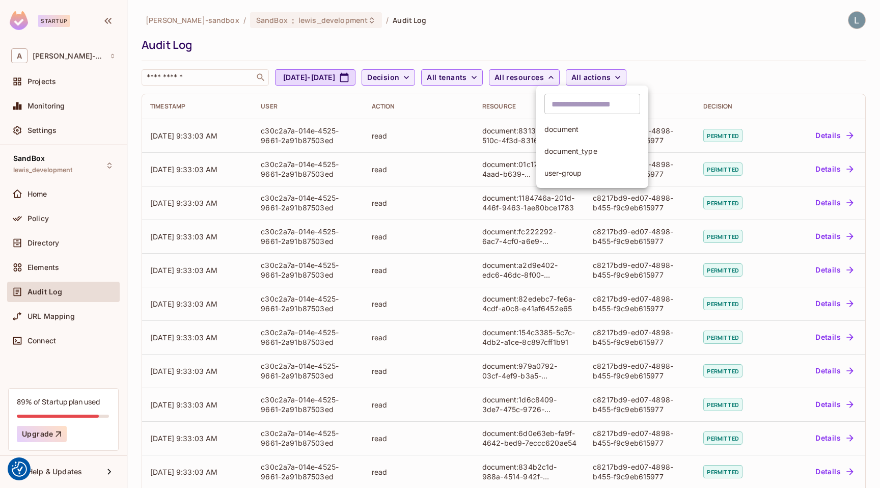
click at [574, 146] on span "document_type" at bounding box center [593, 151] width 96 height 10
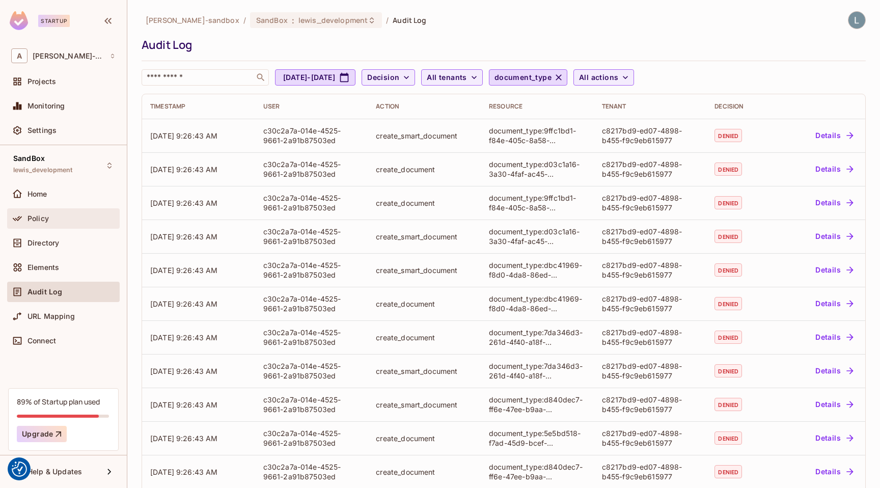
click at [66, 218] on div "Policy" at bounding box center [72, 219] width 88 height 8
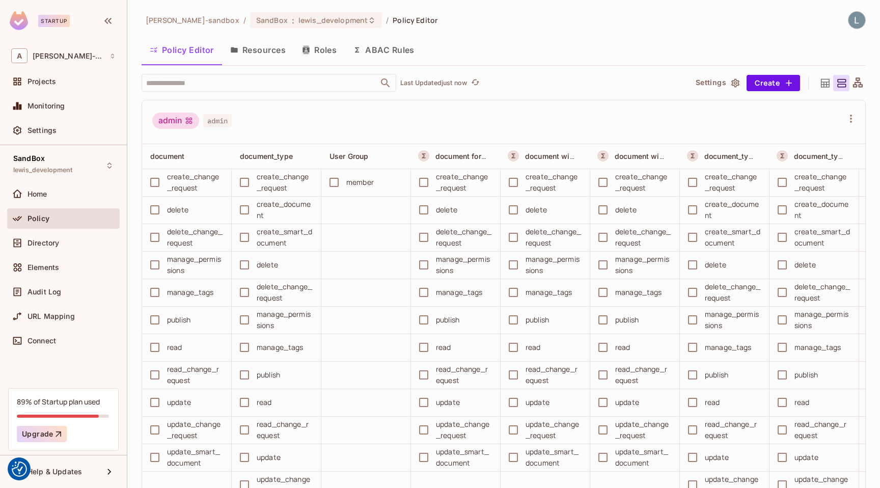
click at [377, 49] on button "ABAC Rules" at bounding box center [384, 49] width 78 height 25
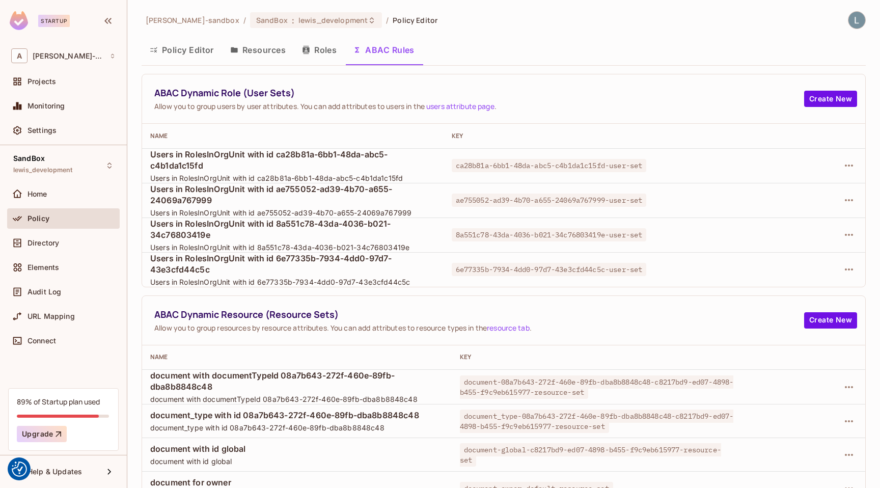
click at [186, 51] on button "Policy Editor" at bounding box center [182, 49] width 81 height 25
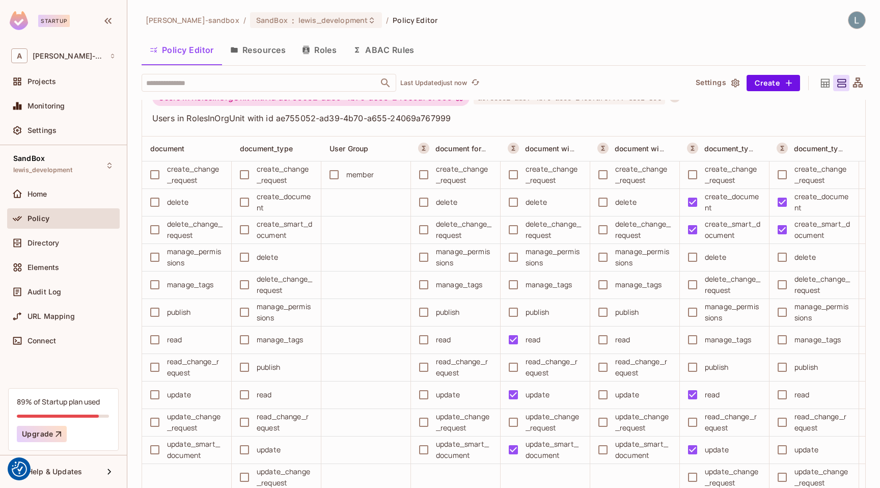
scroll to position [7112, 0]
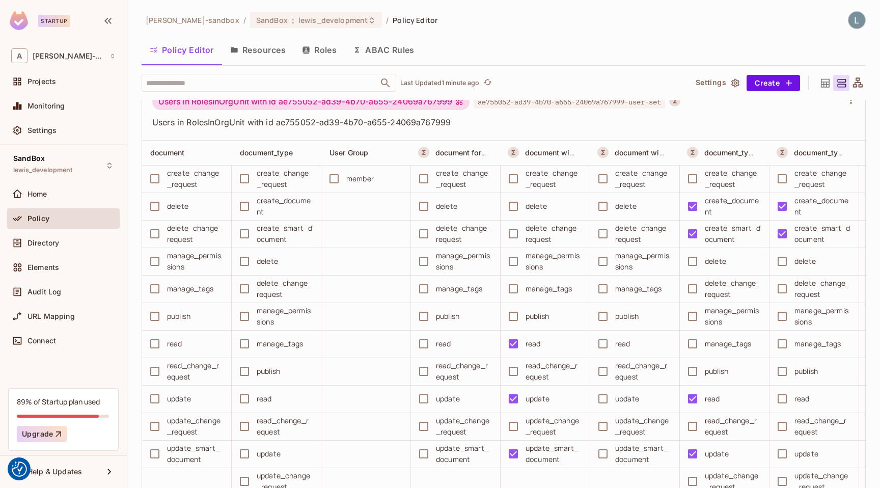
click at [389, 51] on button "ABAC Rules" at bounding box center [384, 49] width 78 height 25
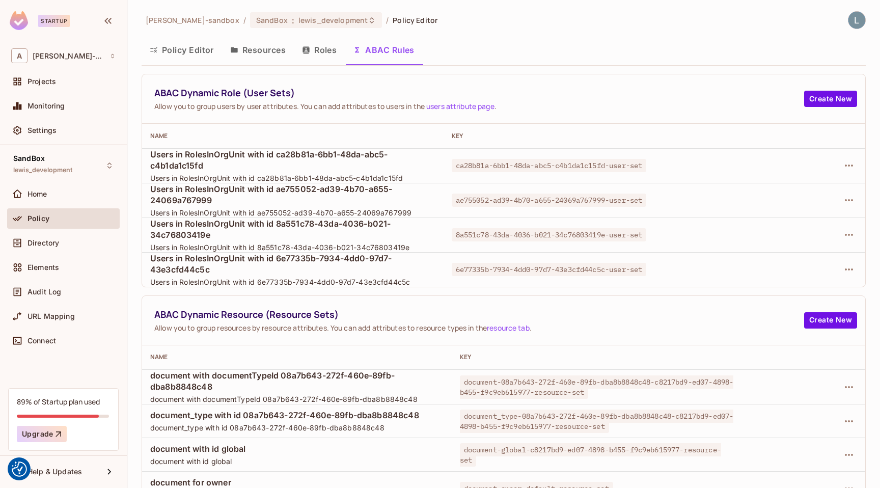
scroll to position [51, 0]
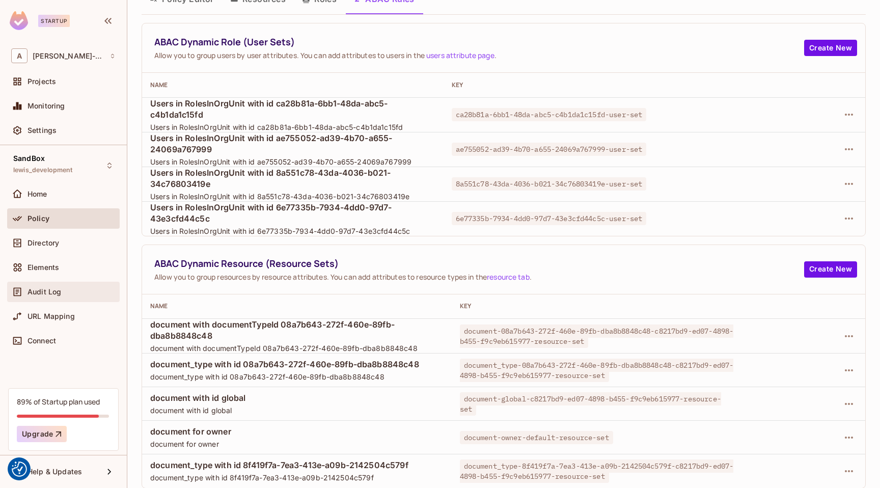
click at [64, 294] on div "Audit Log" at bounding box center [72, 292] width 88 height 8
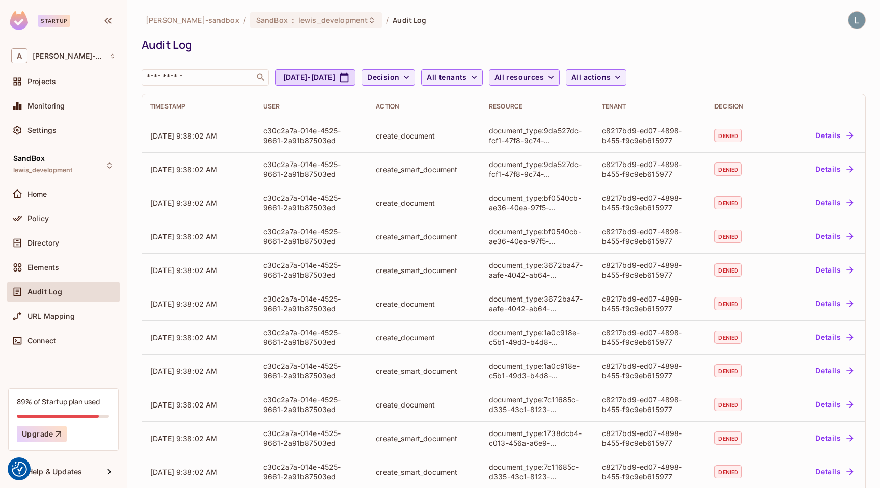
click at [544, 79] on span "All resources" at bounding box center [519, 77] width 49 height 13
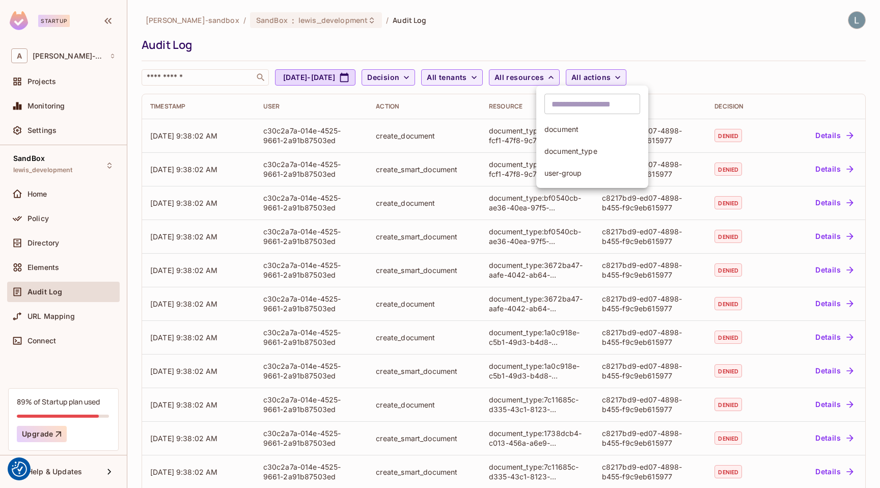
click at [573, 149] on span "document_type" at bounding box center [593, 151] width 96 height 10
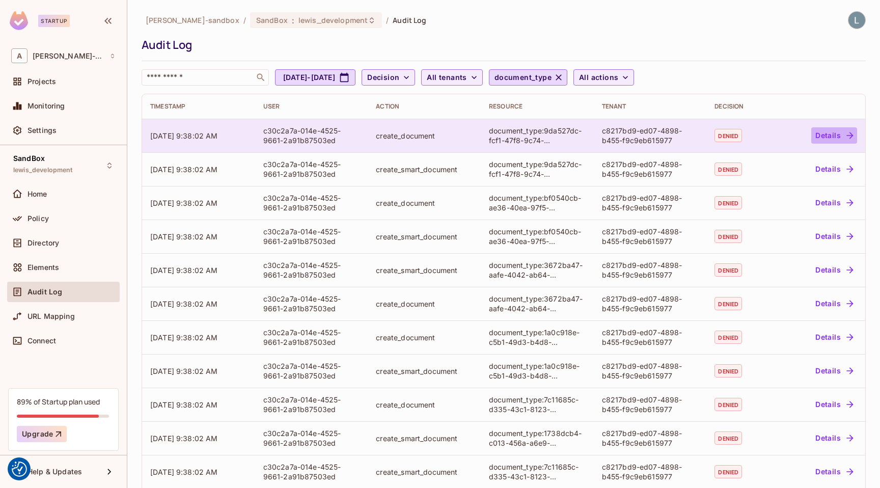
click at [833, 134] on button "Details" at bounding box center [835, 135] width 46 height 16
